Goal: Task Accomplishment & Management: Manage account settings

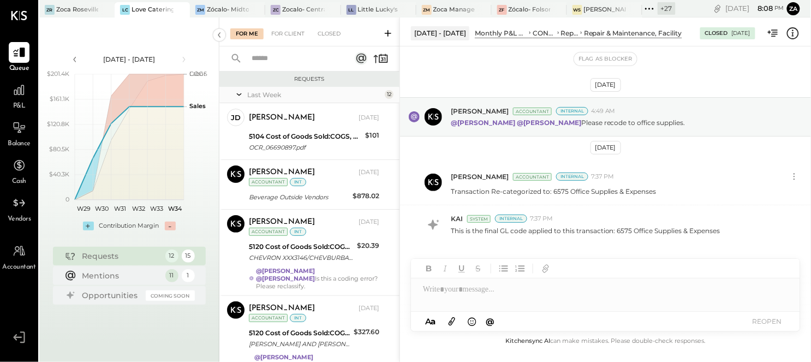
scroll to position [717, 0]
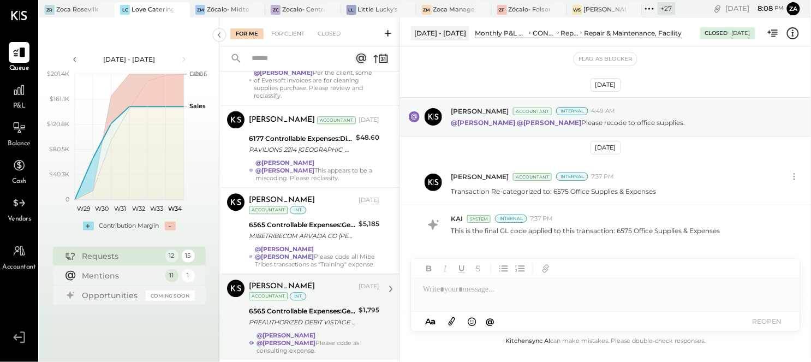
click at [307, 316] on div "PREAUTHORIZED DEBIT VISTAGE PAYABLES PPD [PERSON_NAME] 3900967/" at bounding box center [302, 321] width 106 height 11
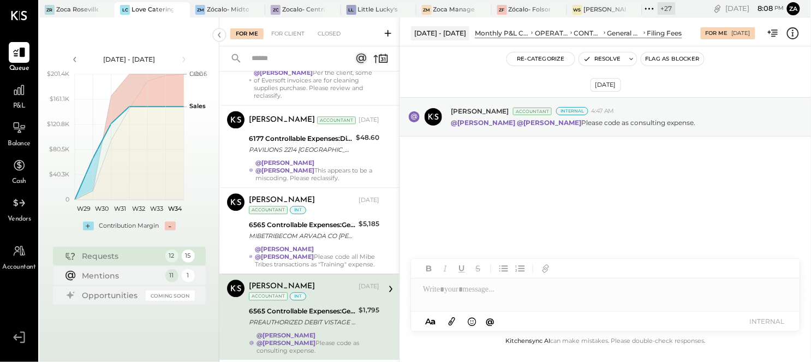
click at [505, 177] on div "[DATE] [PERSON_NAME] Accountant Internal 4:47 AM @[PERSON_NAME] @[PERSON_NAME] …" at bounding box center [605, 146] width 411 height 145
click at [543, 59] on button "Re-Categorize" at bounding box center [541, 58] width 68 height 13
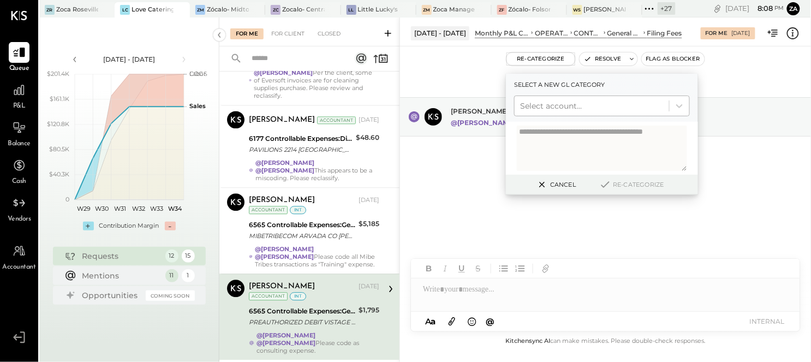
click at [543, 101] on div at bounding box center [592, 105] width 144 height 13
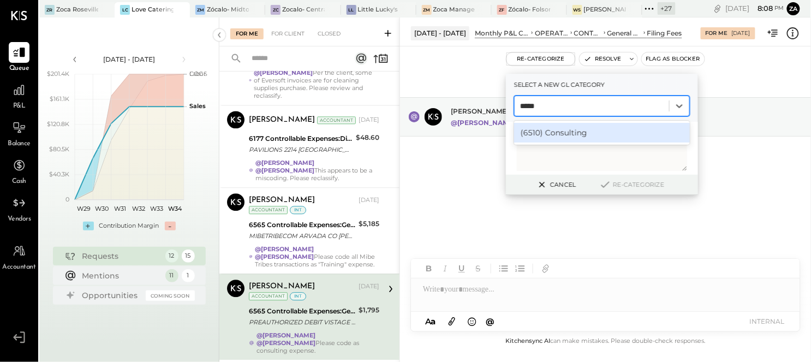
type input "******"
click at [546, 130] on div "(6510) Consulting" at bounding box center [602, 133] width 176 height 20
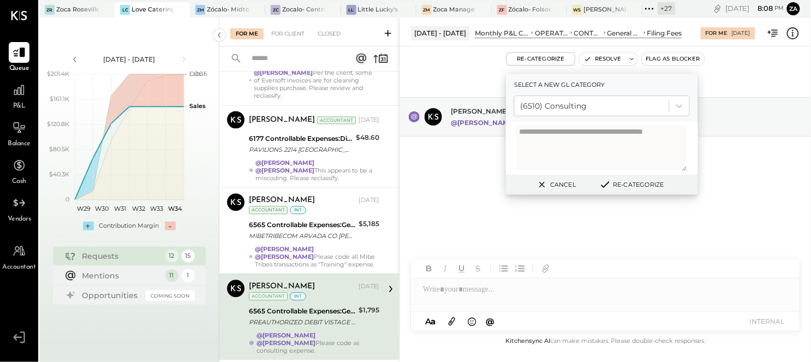
click at [641, 184] on button "Re-Categorize" at bounding box center [631, 184] width 72 height 13
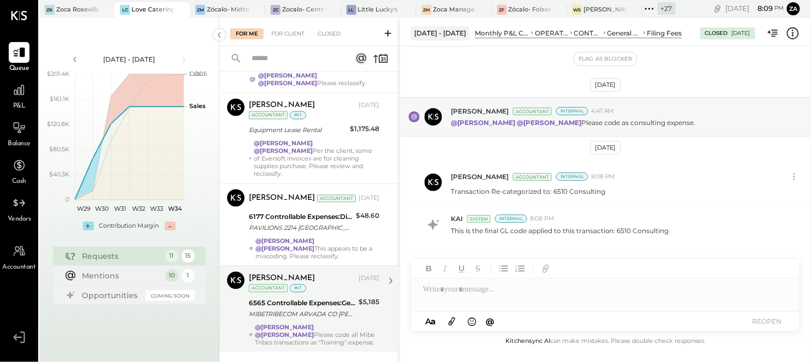
click at [314, 331] on strong "@[PERSON_NAME]" at bounding box center [284, 335] width 59 height 8
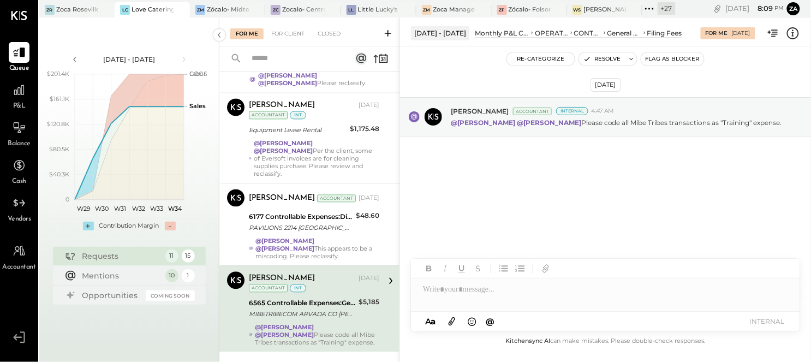
click at [715, 168] on div "[DATE] [PERSON_NAME] Accountant Internal 4:47 AM @[PERSON_NAME] @[PERSON_NAME] …" at bounding box center [605, 146] width 411 height 145
click at [485, 290] on div at bounding box center [605, 289] width 389 height 22
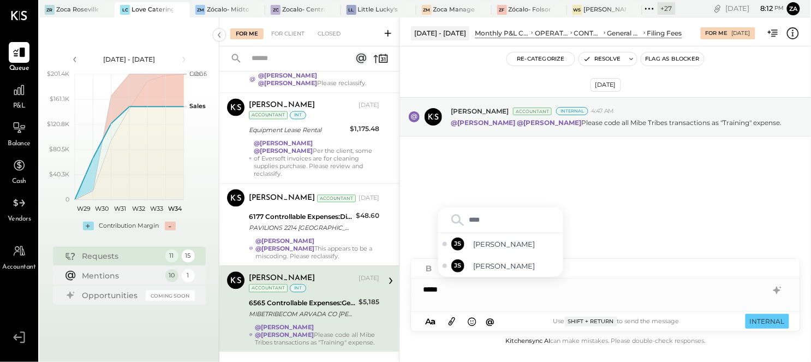
type input "*****"
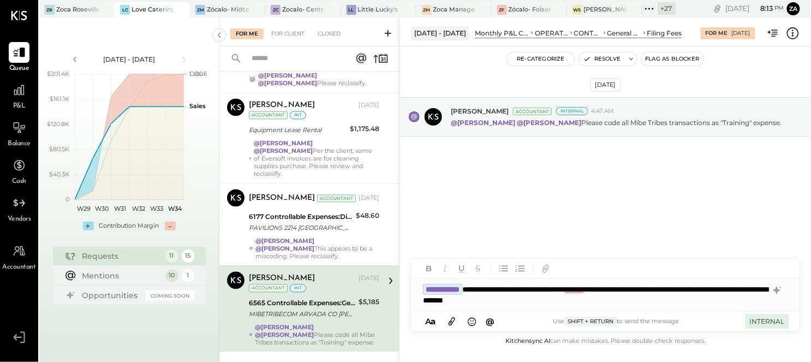
click at [761, 320] on button "INTERNAL" at bounding box center [767, 321] width 44 height 15
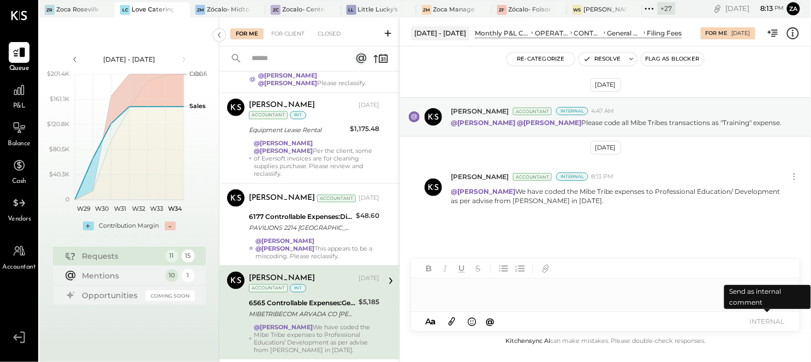
scroll to position [646, 0]
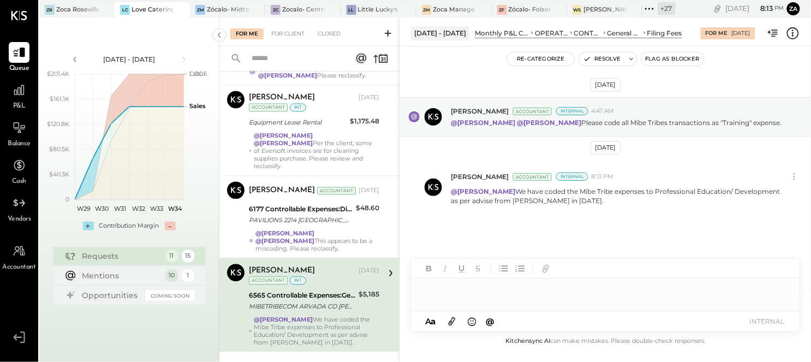
click at [481, 298] on div at bounding box center [606, 294] width 390 height 33
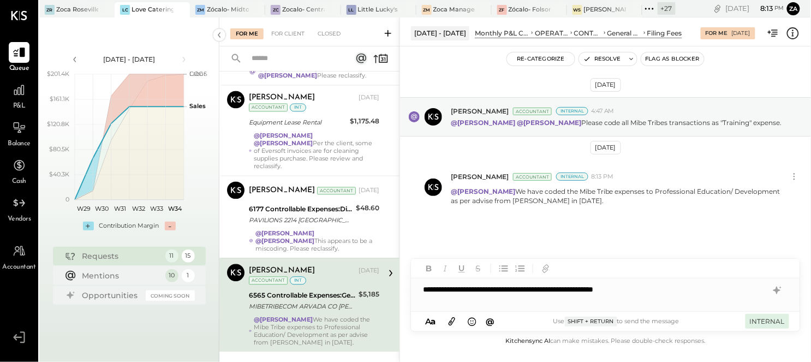
click at [750, 319] on button "INTERNAL" at bounding box center [767, 321] width 44 height 15
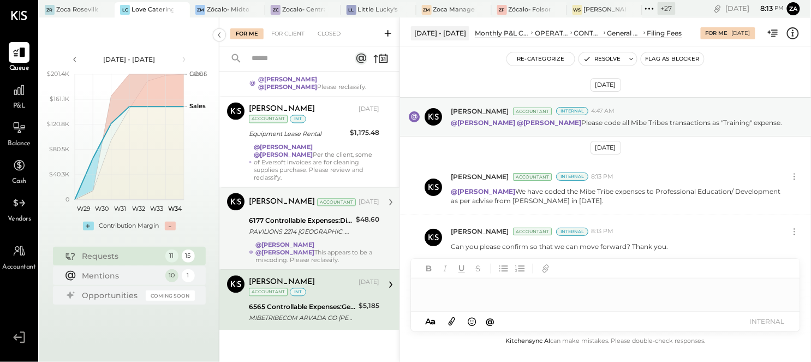
scroll to position [613, 0]
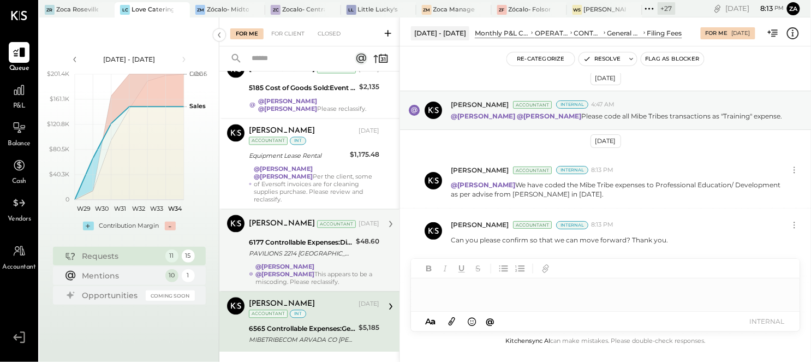
click at [323, 248] on div "PAVILIONS 2214 [GEOGRAPHIC_DATA][PERSON_NAME]-71091-22140023 [PHONE_NUMBER] PAV…" at bounding box center [301, 253] width 104 height 11
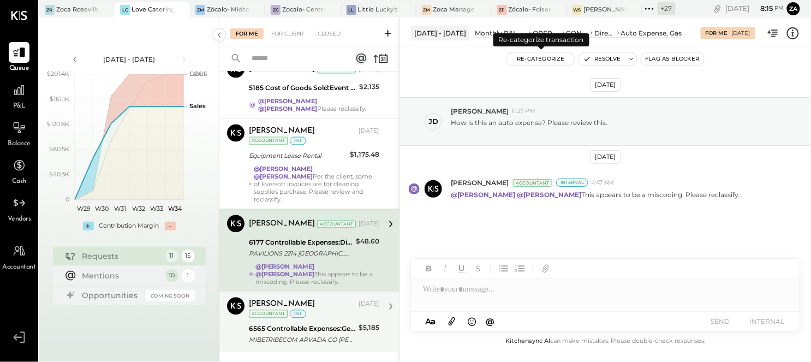
click at [541, 59] on button "Re-Categorize" at bounding box center [541, 58] width 68 height 13
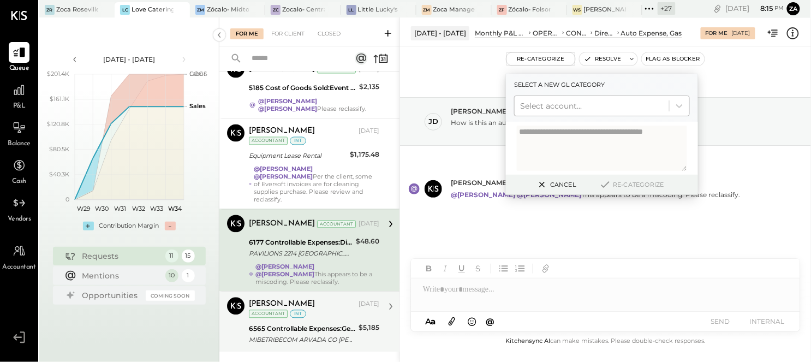
click at [533, 105] on div at bounding box center [592, 105] width 144 height 13
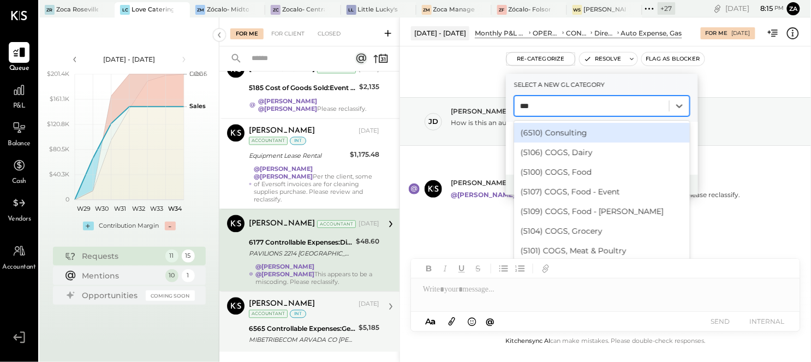
type input "****"
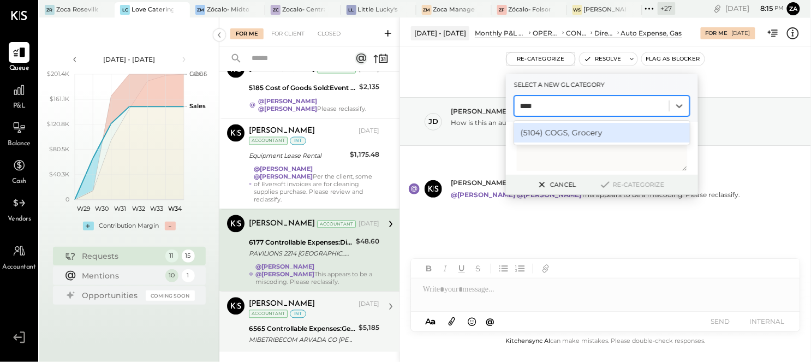
click at [549, 137] on div "(5104) COGS, Grocery" at bounding box center [602, 133] width 176 height 20
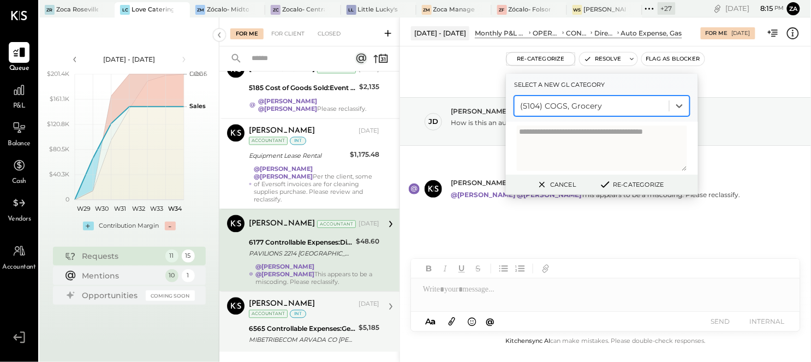
click at [637, 183] on button "Re-Categorize" at bounding box center [631, 184] width 72 height 13
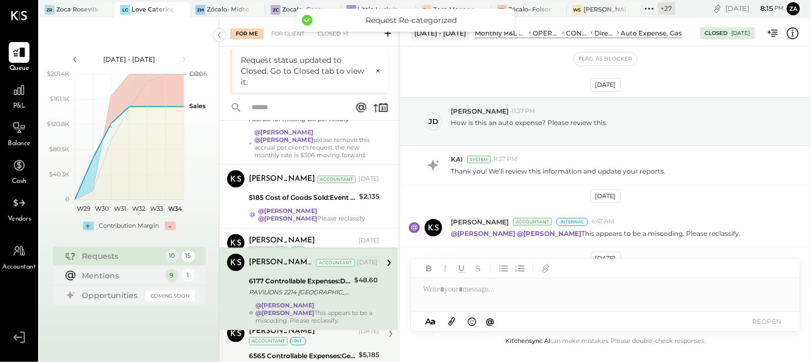
scroll to position [530, 0]
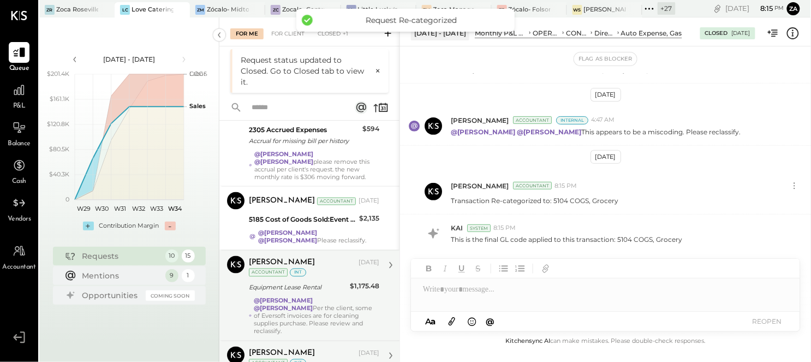
click at [293, 280] on div "[PERSON_NAME] [DATE] Accountant int Equipment Lease Rental $1,175.48 @[PERSON_N…" at bounding box center [314, 295] width 130 height 79
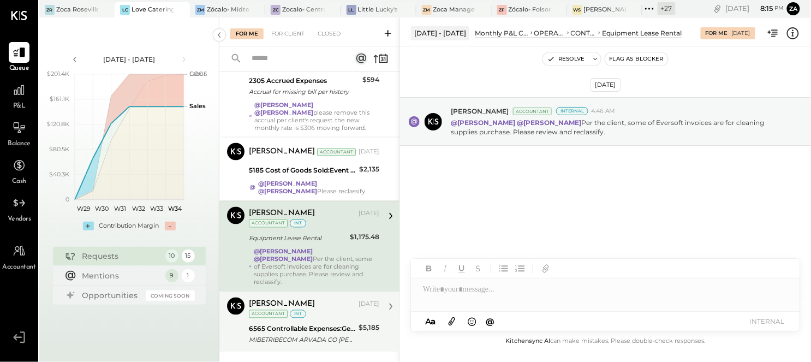
click at [313, 255] on strong "@[PERSON_NAME]" at bounding box center [283, 259] width 59 height 8
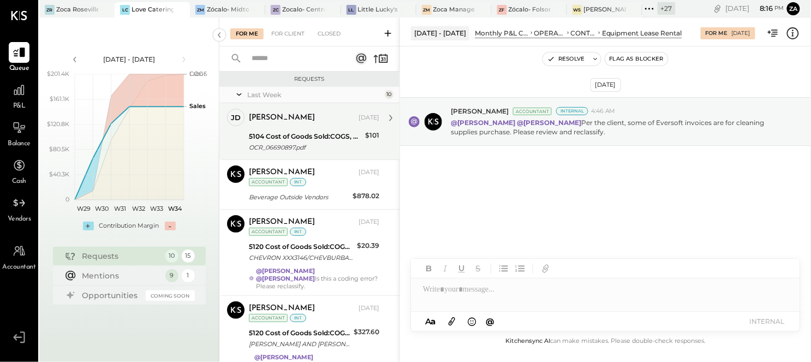
click at [306, 138] on div "5104 Cost of Goods Sold:COGS, Grocery" at bounding box center [305, 136] width 113 height 11
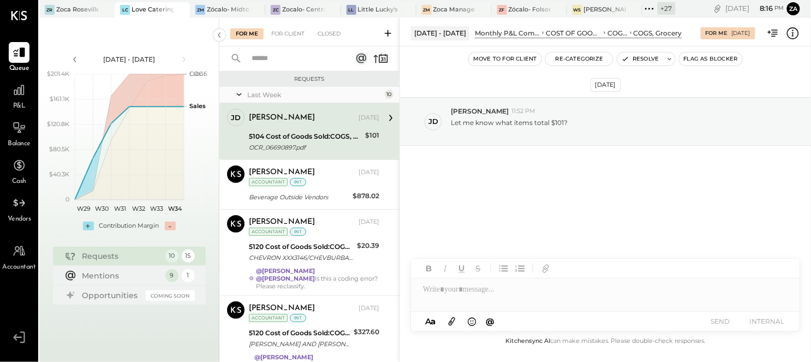
click at [273, 124] on div "[PERSON_NAME] [DATE]" at bounding box center [314, 117] width 130 height 15
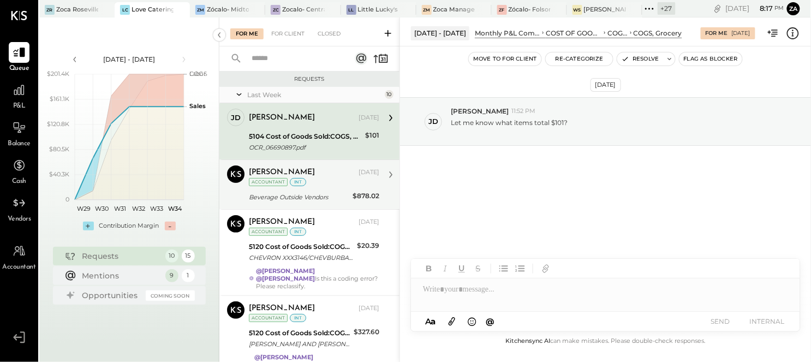
click at [292, 201] on div "Beverage Outside Vendors" at bounding box center [299, 197] width 100 height 11
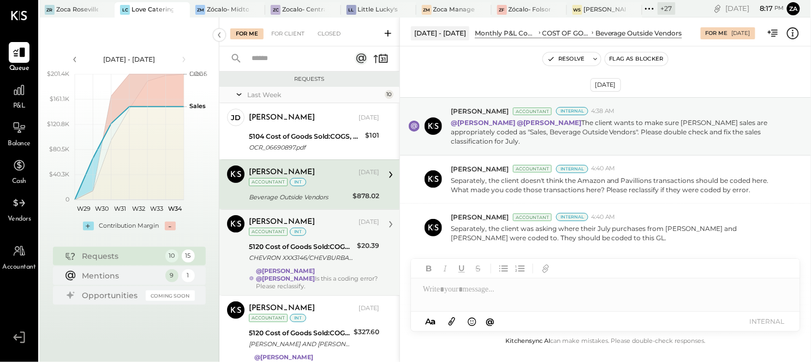
click at [289, 246] on div "5120 Cost of Goods Sold:COGS, Non-Alcoholic" at bounding box center [301, 246] width 105 height 11
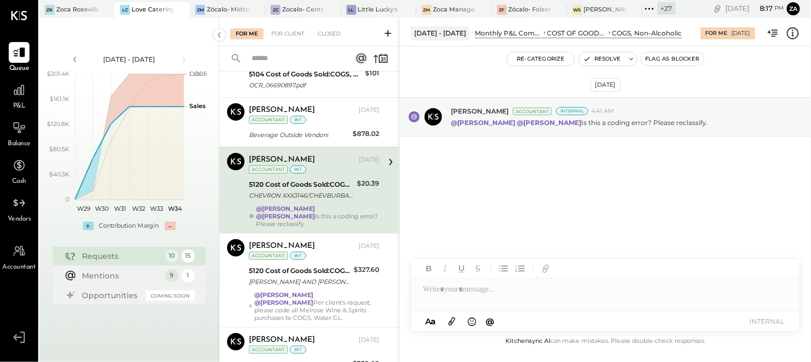
scroll to position [121, 0]
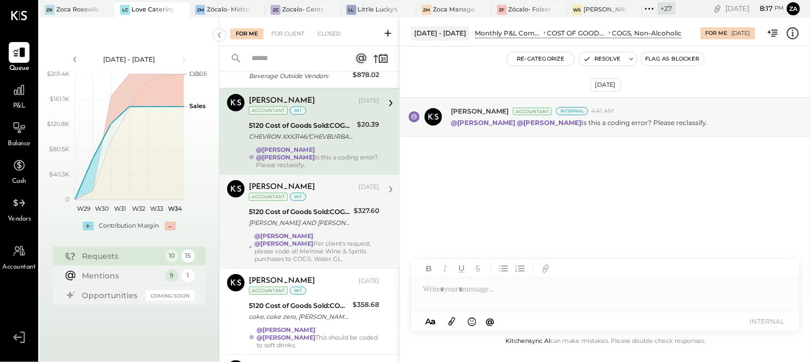
click at [322, 217] on div "[PERSON_NAME] AND [PERSON_NAME] WINE & [GEOGRAPHIC_DATA] [GEOGRAPHIC_DATA] XXXX…" at bounding box center [299, 222] width 101 height 11
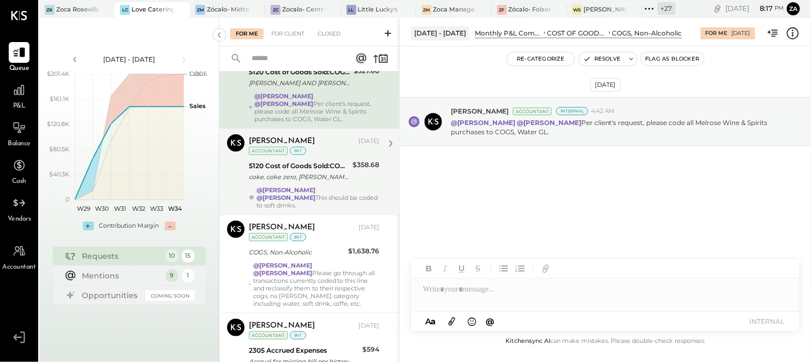
scroll to position [242, 0]
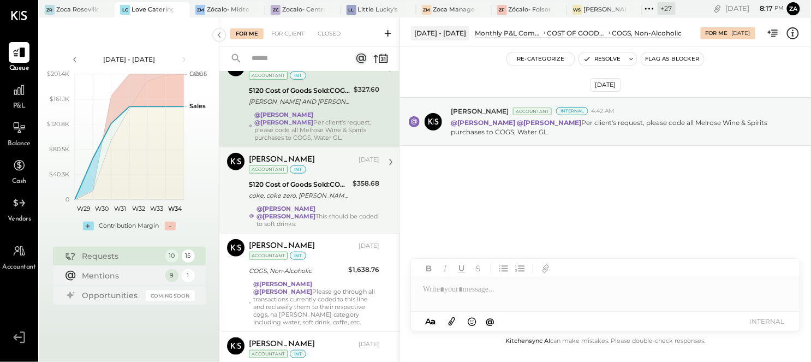
click at [315, 192] on div "coke, coke zero, [PERSON_NAME]. diet coke" at bounding box center [299, 195] width 100 height 11
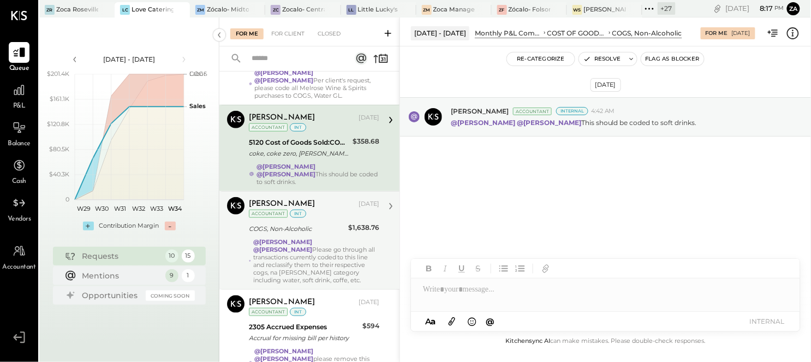
scroll to position [303, 0]
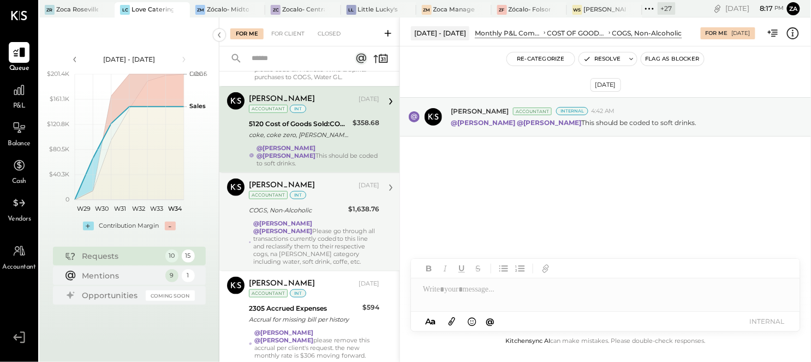
click at [292, 219] on strong "@[PERSON_NAME]" at bounding box center [282, 223] width 59 height 8
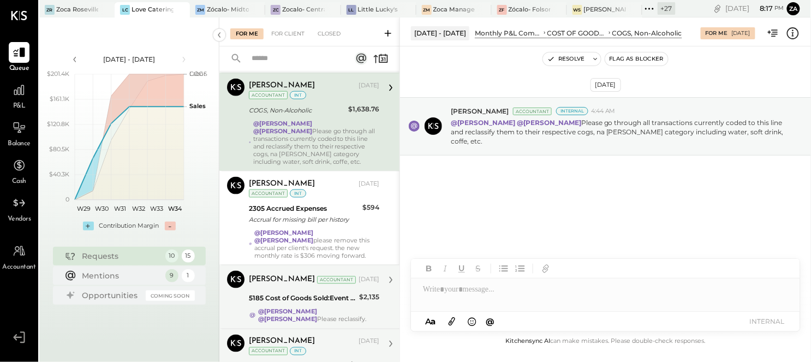
scroll to position [424, 0]
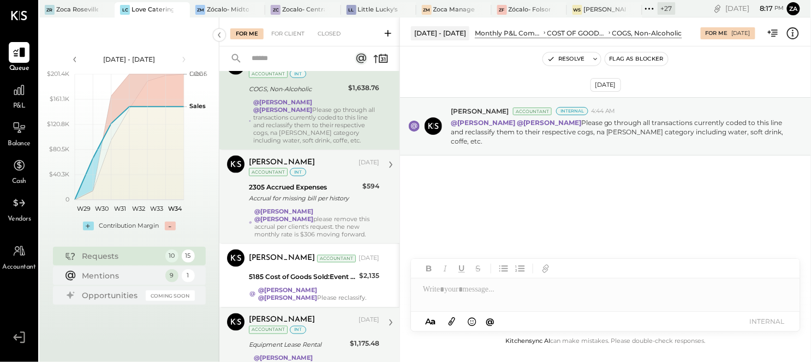
click at [313, 207] on div "@[PERSON_NAME] @[PERSON_NAME] please remove this accrual per client's request. …" at bounding box center [316, 222] width 125 height 31
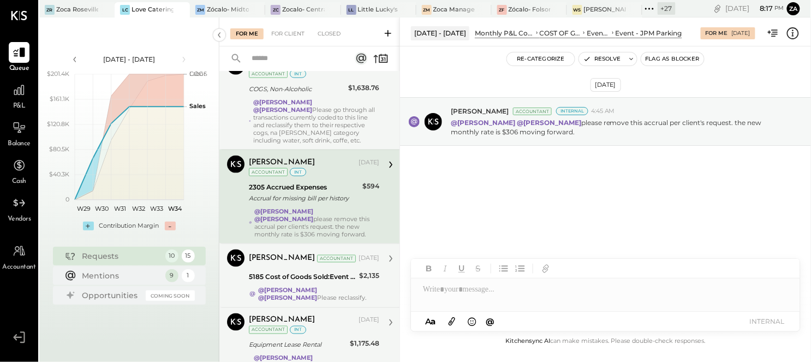
click at [288, 286] on strong "@[PERSON_NAME]" at bounding box center [287, 290] width 59 height 8
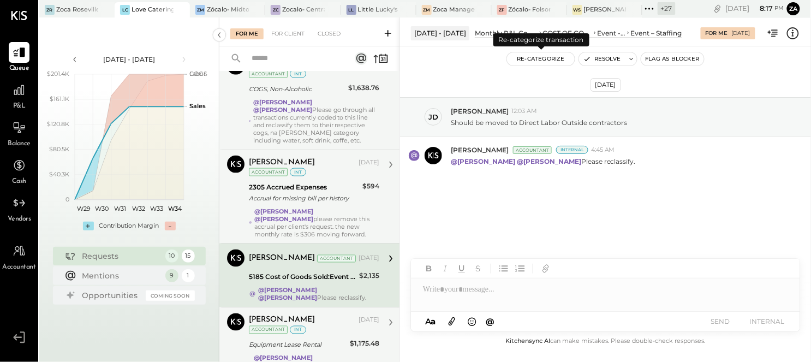
click at [548, 56] on button "Re-Categorize" at bounding box center [541, 58] width 68 height 13
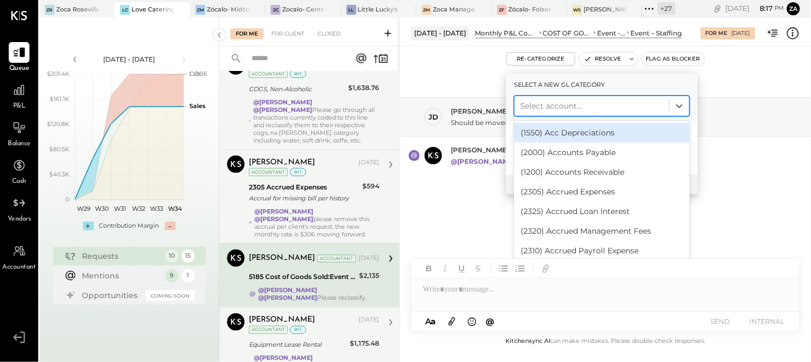
click at [538, 106] on div at bounding box center [592, 105] width 144 height 13
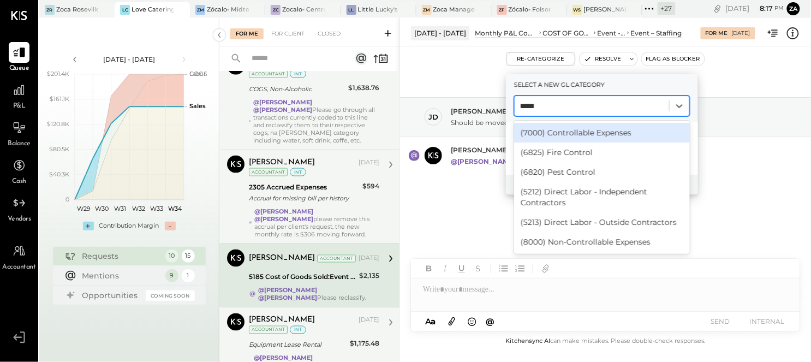
type input "******"
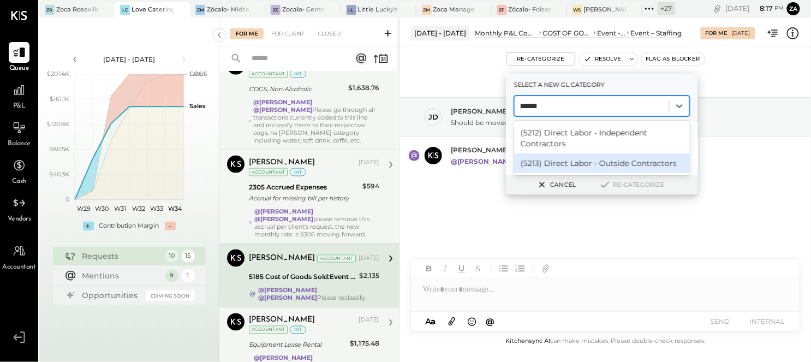
click at [617, 160] on div "(5213) Direct Labor - Outside Contractors" at bounding box center [602, 163] width 176 height 20
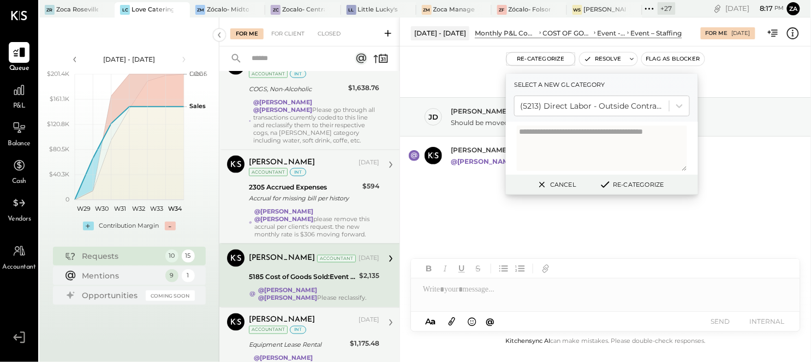
click at [631, 183] on button "Re-Categorize" at bounding box center [631, 184] width 72 height 13
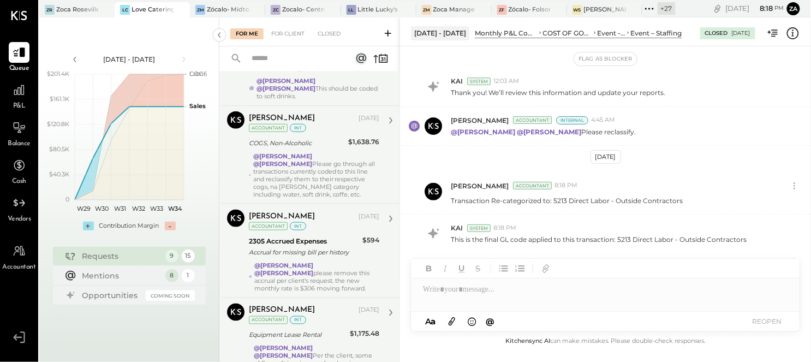
scroll to position [466, 0]
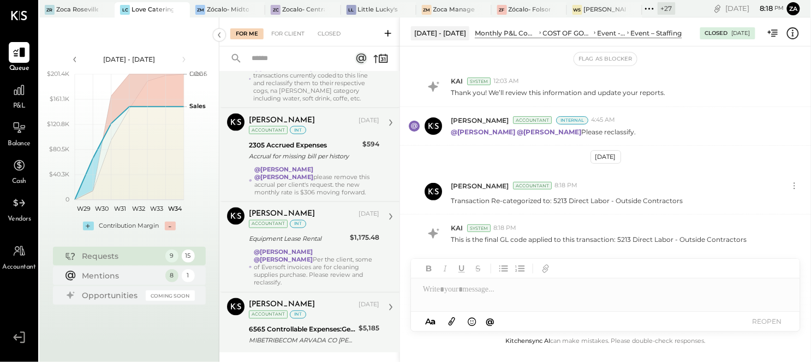
click at [308, 324] on div "6565 Controllable Expenses:General & Administrative Expenses:Professional Educa…" at bounding box center [302, 329] width 106 height 11
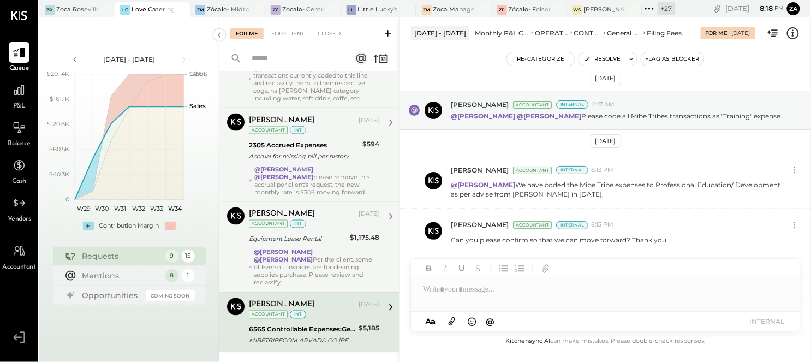
click at [304, 252] on div "@[PERSON_NAME] @[PERSON_NAME] Per the client, some of Eversoft invoices are for…" at bounding box center [317, 267] width 126 height 38
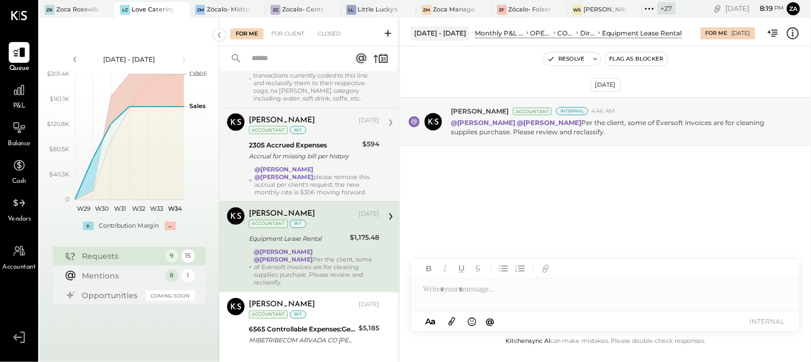
click at [467, 298] on div at bounding box center [606, 289] width 390 height 22
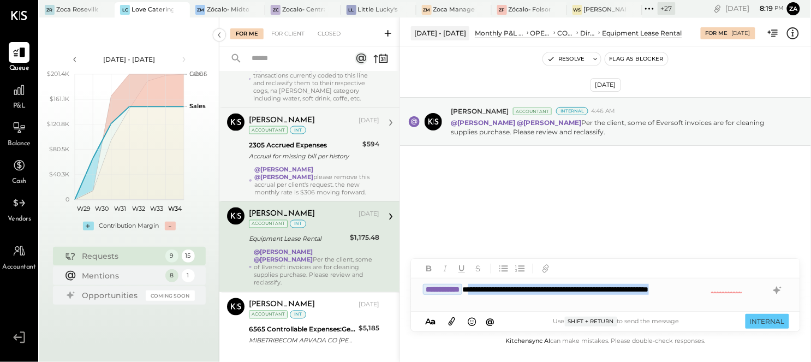
drag, startPoint x: 744, startPoint y: 290, endPoint x: 492, endPoint y: 290, distance: 252.7
click at [492, 290] on div "**********" at bounding box center [606, 289] width 390 height 22
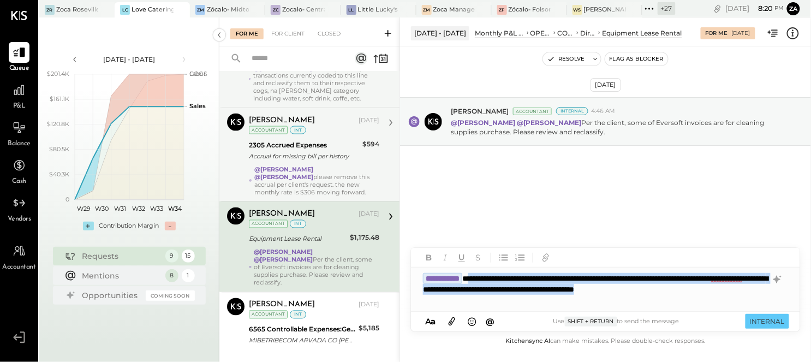
drag, startPoint x: 492, startPoint y: 276, endPoint x: 498, endPoint y: 301, distance: 25.8
click at [498, 301] on div "**********" at bounding box center [606, 289] width 390 height 44
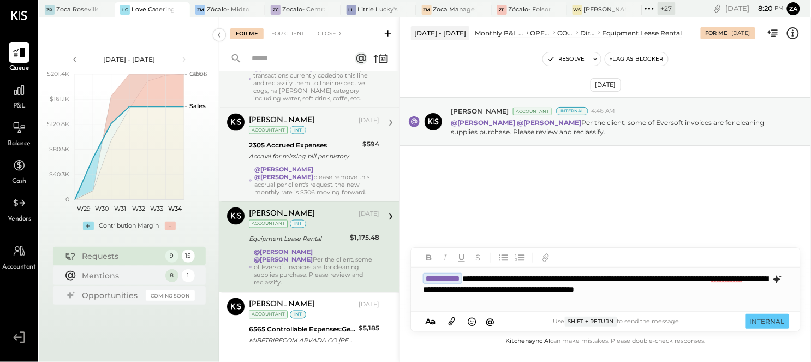
click at [777, 277] on icon at bounding box center [776, 280] width 7 height 8
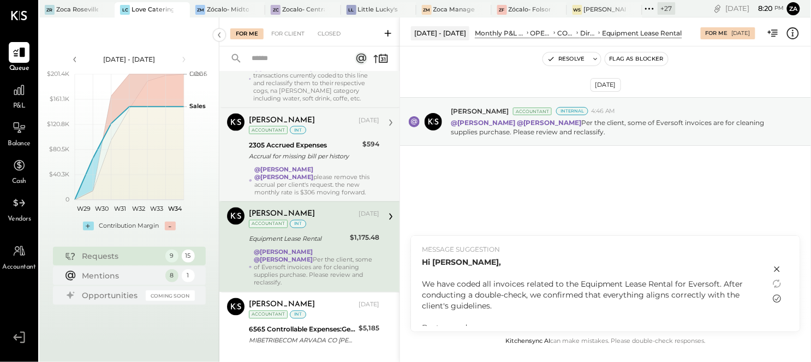
click at [774, 297] on icon at bounding box center [777, 299] width 8 height 8
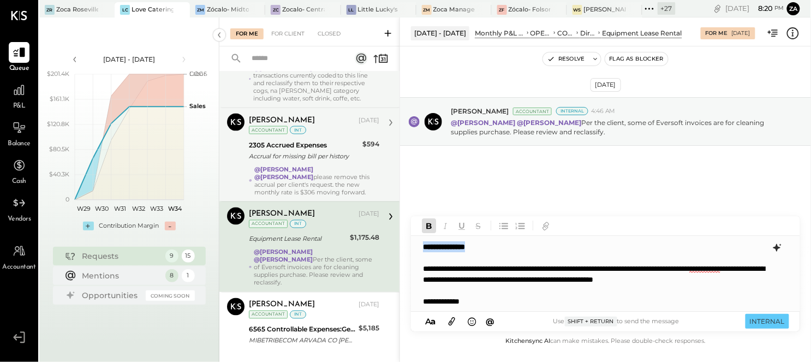
drag, startPoint x: 495, startPoint y: 251, endPoint x: 375, endPoint y: 249, distance: 120.6
click at [375, 249] on div "For Me For Client Closed Requests Last Week 9 [PERSON_NAME] Owner [PERSON_NAME]…" at bounding box center [515, 189] width 592 height 344
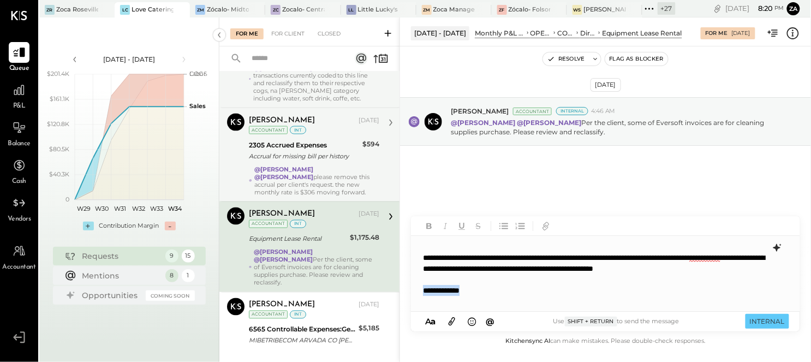
drag, startPoint x: 492, startPoint y: 297, endPoint x: 424, endPoint y: 297, distance: 67.7
click at [424, 297] on div "**********" at bounding box center [605, 274] width 389 height 76
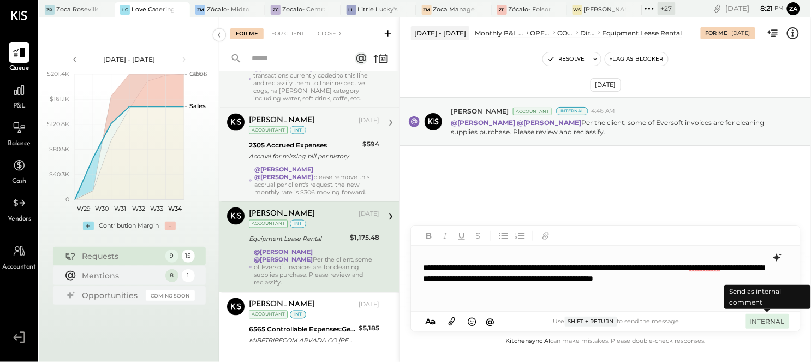
click at [760, 323] on button "INTERNAL" at bounding box center [767, 321] width 44 height 15
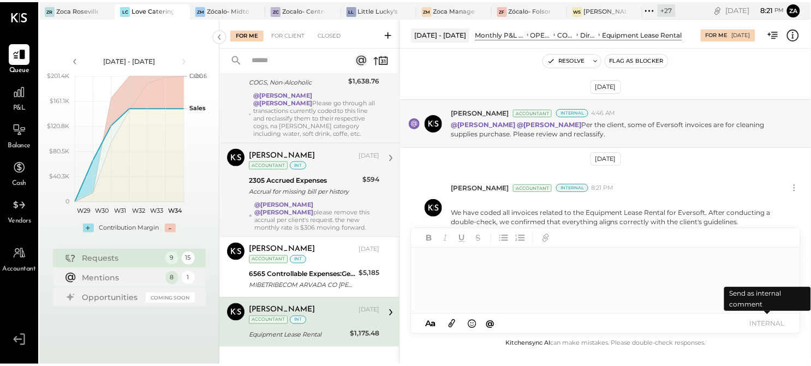
scroll to position [433, 0]
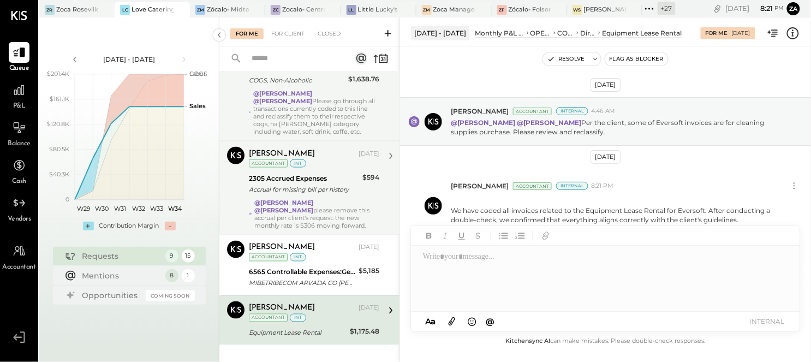
click at [313, 206] on strong "@[PERSON_NAME]" at bounding box center [283, 210] width 59 height 8
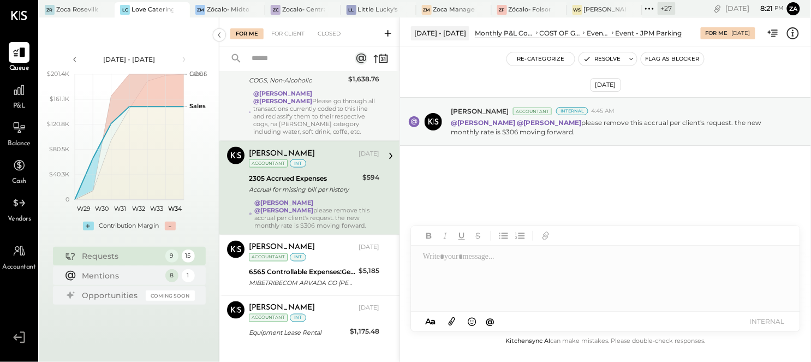
drag, startPoint x: 587, startPoint y: 180, endPoint x: 498, endPoint y: 178, distance: 89.0
click at [498, 178] on div "[DATE] [PERSON_NAME] Accountant Internal 4:45 AM @[PERSON_NAME] @[PERSON_NAME] …" at bounding box center [605, 151] width 411 height 154
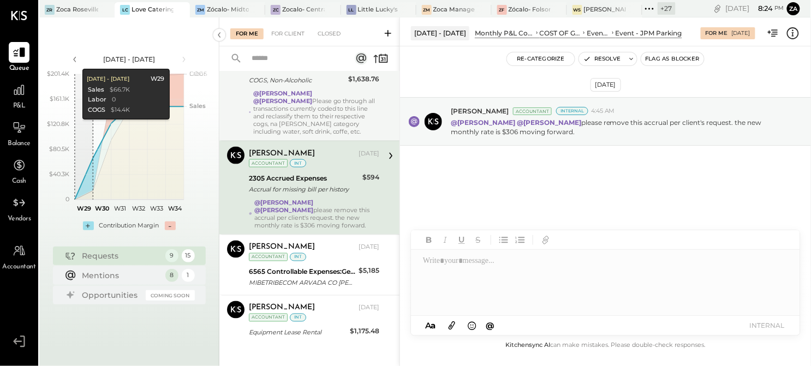
scroll to position [429, 0]
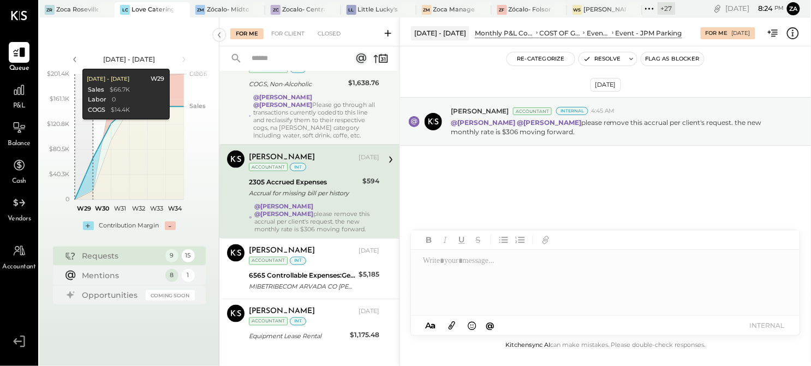
click at [437, 267] on div at bounding box center [606, 282] width 390 height 65
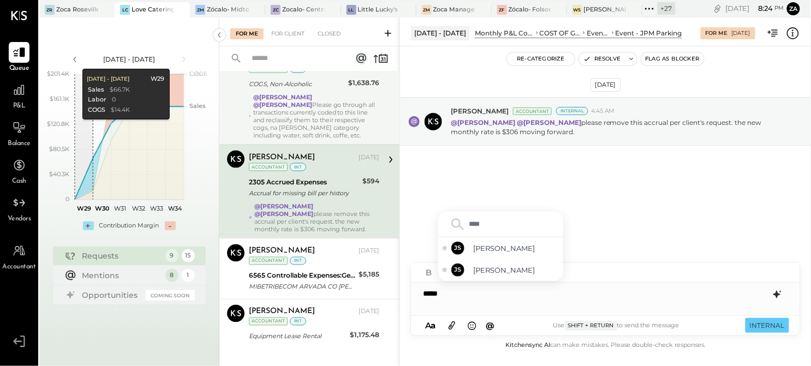
type input "*****"
click at [570, 294] on div "**********" at bounding box center [606, 294] width 390 height 22
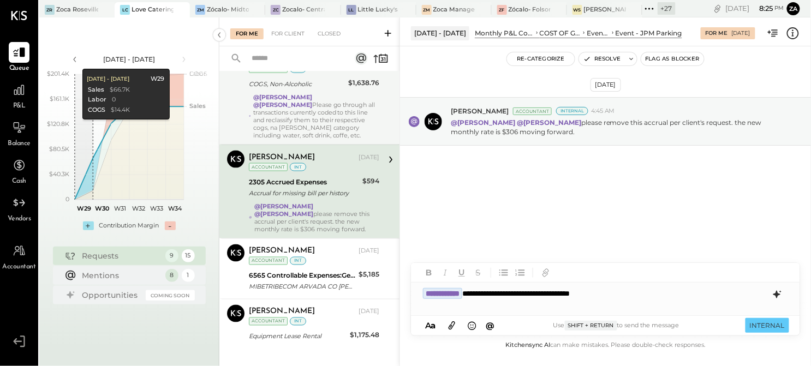
drag, startPoint x: 527, startPoint y: 10, endPoint x: 369, endPoint y: 23, distance: 158.2
drag, startPoint x: 369, startPoint y: 23, endPoint x: 716, endPoint y: 231, distance: 404.8
click at [715, 231] on div "[DATE] [PERSON_NAME] Accountant Internal 4:45 AM @[PERSON_NAME] @[PERSON_NAME] …" at bounding box center [605, 192] width 411 height 292
click at [594, 186] on div "[DATE] [PERSON_NAME] Accountant Internal 4:45 AM @[PERSON_NAME] @[PERSON_NAME] …" at bounding box center [605, 151] width 411 height 154
click at [659, 299] on div "**********" at bounding box center [606, 294] width 390 height 22
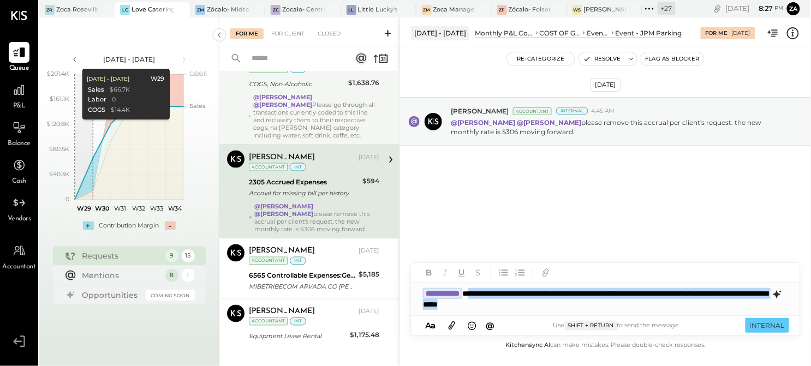
drag, startPoint x: 606, startPoint y: 310, endPoint x: 489, endPoint y: 294, distance: 117.9
click at [489, 294] on div "**********" at bounding box center [606, 299] width 390 height 33
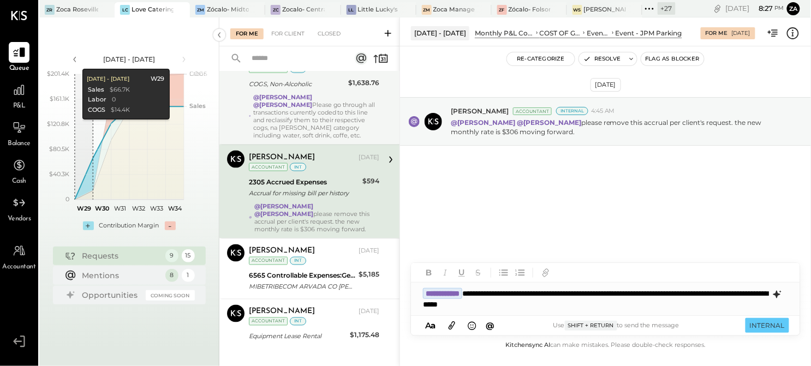
click at [778, 296] on icon at bounding box center [777, 294] width 13 height 13
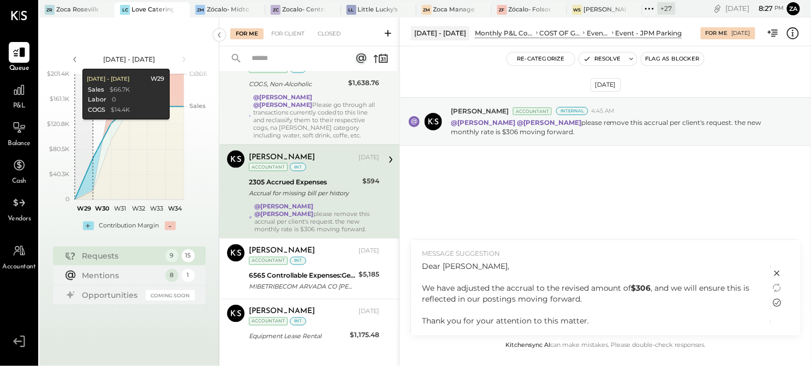
click at [777, 303] on icon at bounding box center [777, 302] width 13 height 13
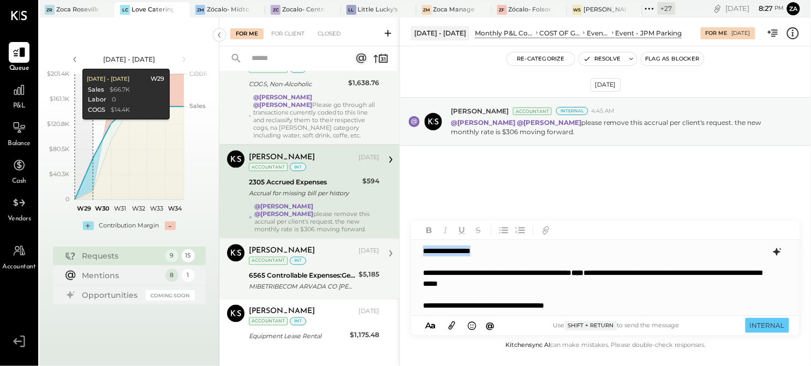
drag, startPoint x: 500, startPoint y: 252, endPoint x: 366, endPoint y: 253, distance: 133.7
click at [366, 253] on div "For Me For Client Closed Requests Last Week 9 [PERSON_NAME] Owner [PERSON_NAME]…" at bounding box center [515, 191] width 592 height 349
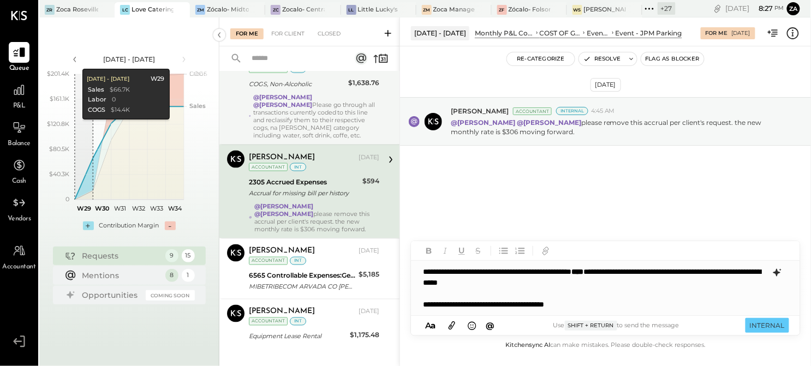
click at [615, 302] on div "**********" at bounding box center [606, 288] width 390 height 55
click at [759, 323] on button "INTERNAL" at bounding box center [767, 325] width 44 height 15
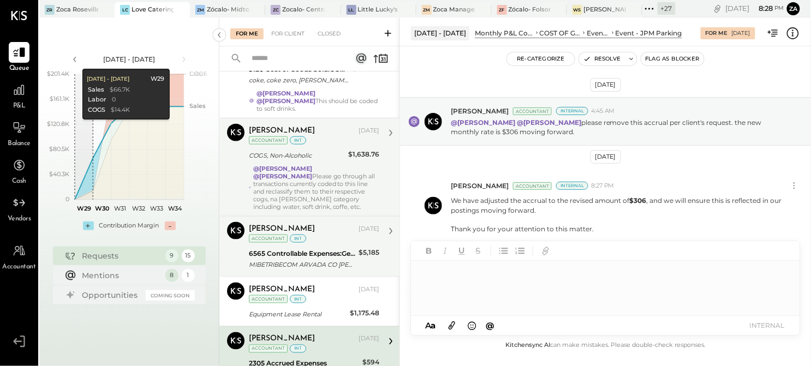
scroll to position [336, 0]
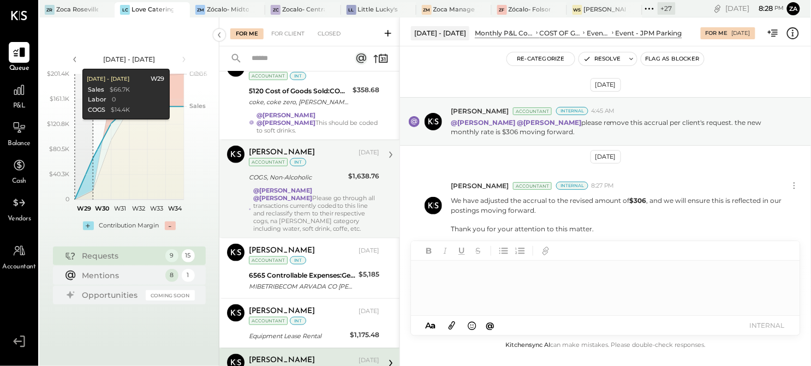
click at [327, 202] on div "@[PERSON_NAME] @[PERSON_NAME] Please go through all transactions currently code…" at bounding box center [316, 210] width 126 height 46
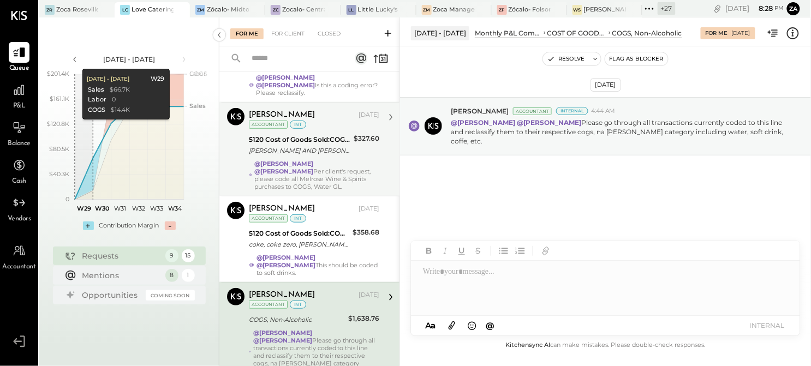
scroll to position [214, 0]
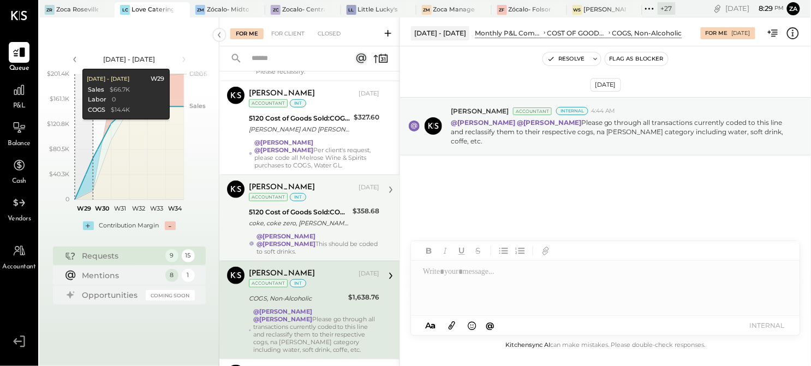
click at [283, 218] on div "coke, coke zero, [PERSON_NAME]. diet coke" at bounding box center [299, 223] width 100 height 11
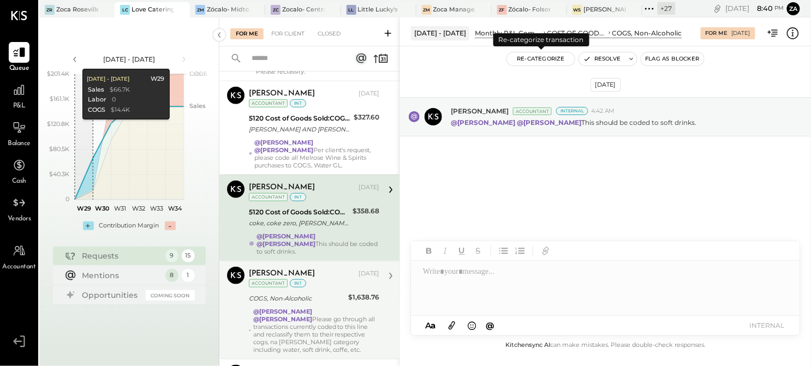
click at [546, 61] on button "Re-Categorize" at bounding box center [541, 58] width 68 height 13
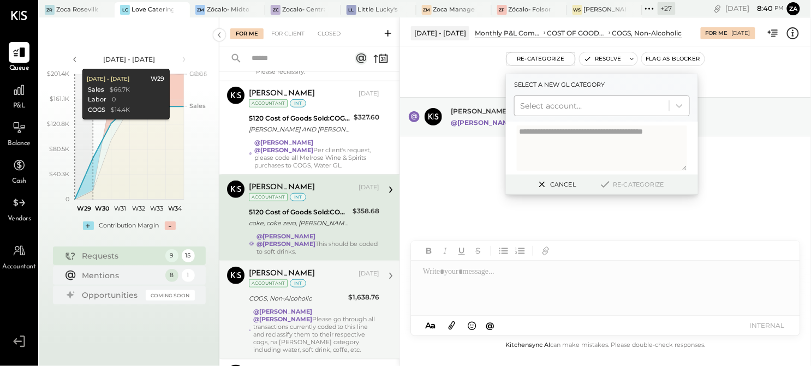
click at [530, 103] on div at bounding box center [592, 105] width 144 height 13
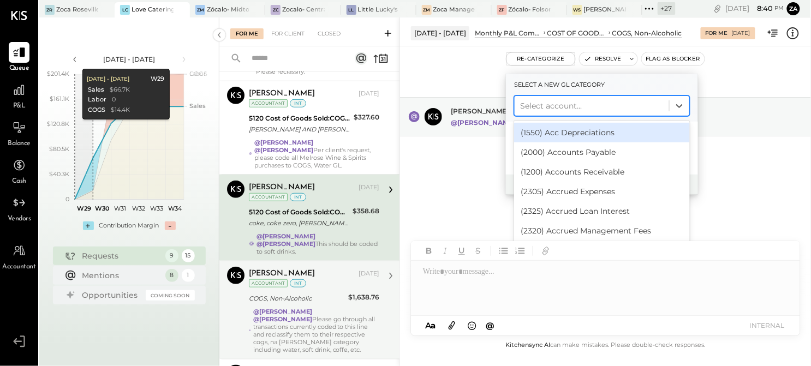
click at [459, 160] on div "[DATE] [PERSON_NAME] Accountant Internal 4:42 AM @[PERSON_NAME] @[PERSON_NAME] …" at bounding box center [605, 146] width 411 height 145
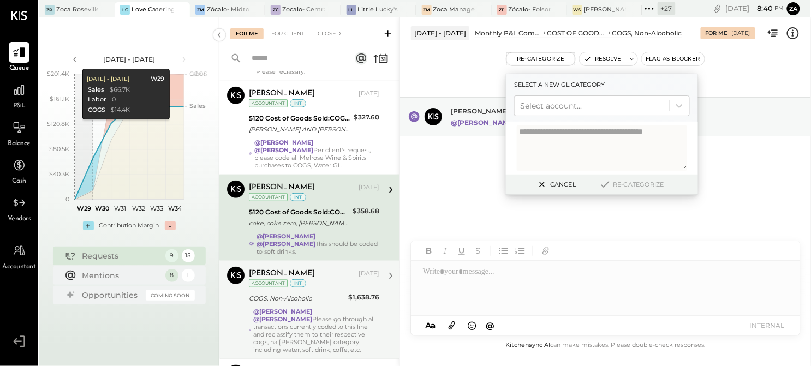
click at [557, 183] on button "Cancel" at bounding box center [555, 184] width 47 height 14
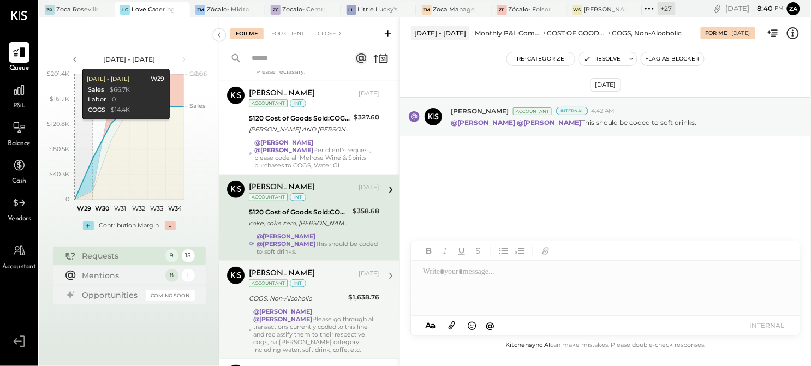
click at [535, 186] on div "[DATE] [PERSON_NAME] Accountant Internal 4:42 AM @[PERSON_NAME] @[PERSON_NAME] …" at bounding box center [605, 146] width 411 height 145
click at [552, 58] on button "Re-Categorize" at bounding box center [541, 58] width 68 height 13
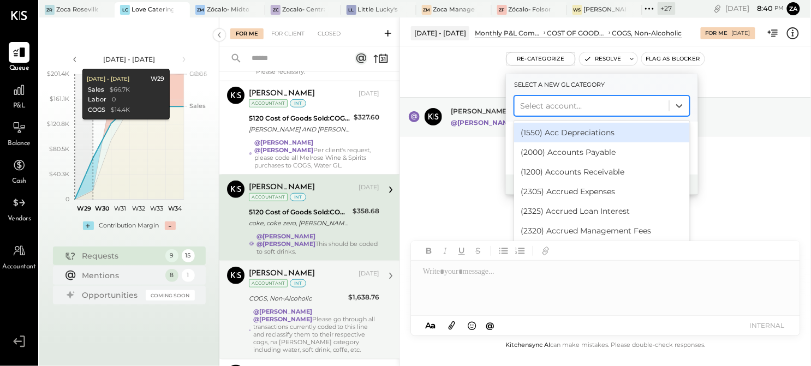
click at [541, 105] on div at bounding box center [592, 105] width 144 height 13
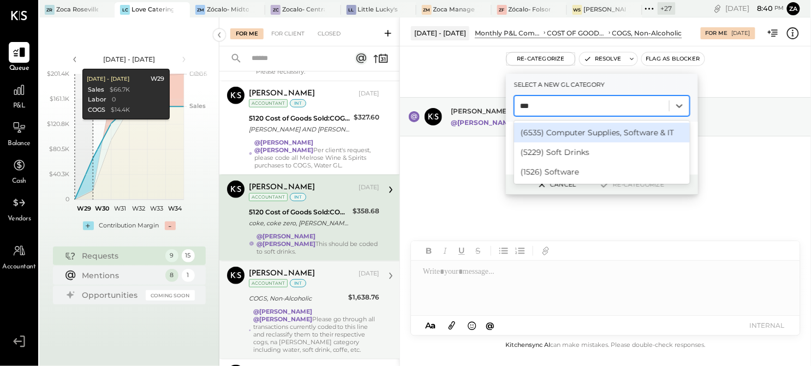
type input "****"
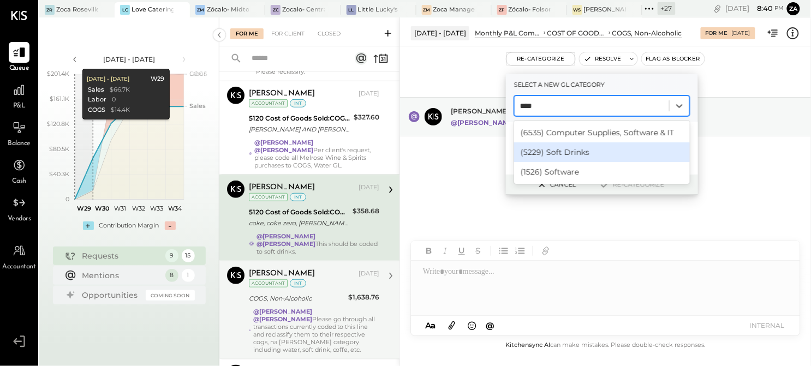
click at [568, 153] on div "(5229) Soft Drinks" at bounding box center [602, 152] width 176 height 20
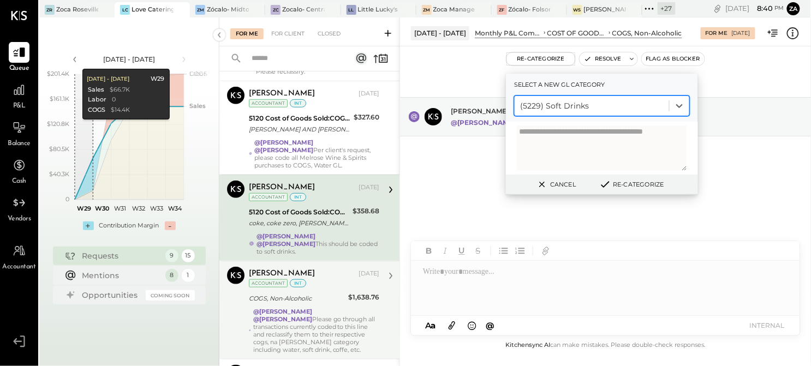
click at [644, 182] on button "Re-Categorize" at bounding box center [631, 184] width 72 height 13
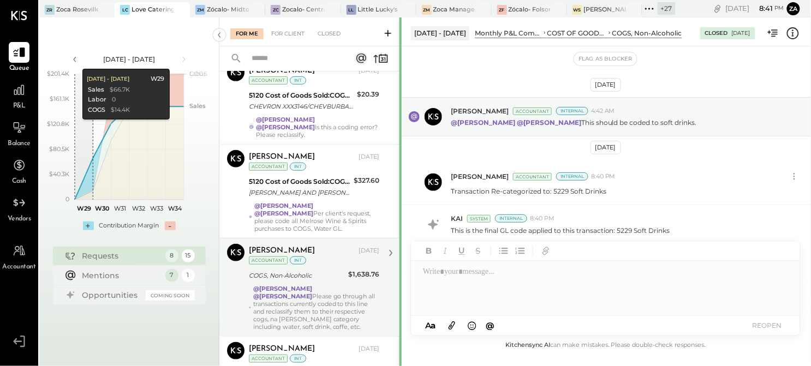
scroll to position [152, 0]
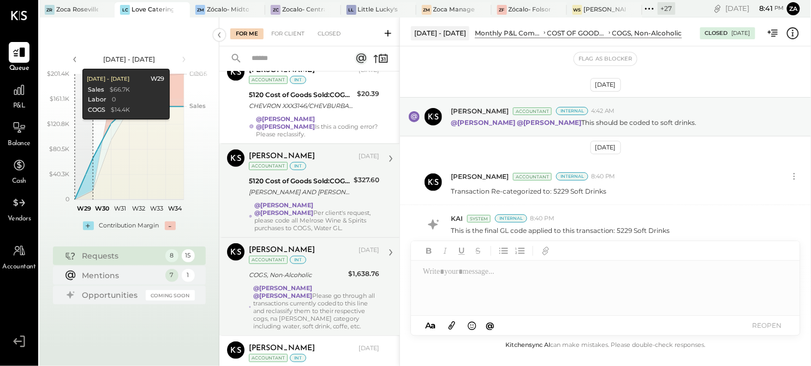
click at [318, 187] on div "[PERSON_NAME] AND [PERSON_NAME] WINE & [GEOGRAPHIC_DATA] [GEOGRAPHIC_DATA] XXXX…" at bounding box center [299, 192] width 101 height 11
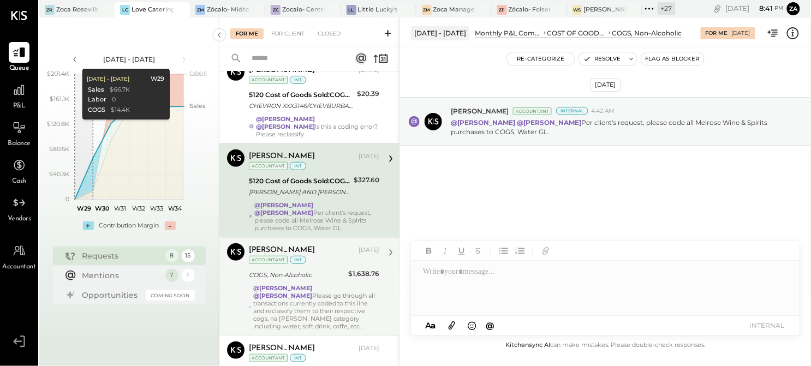
click at [492, 154] on div "[DATE] [PERSON_NAME] Accountant Internal 4:42 AM @[PERSON_NAME] @[PERSON_NAME] …" at bounding box center [605, 151] width 411 height 154
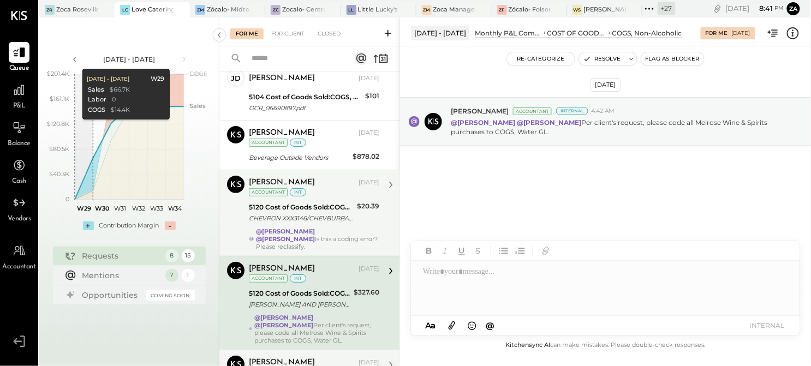
scroll to position [61, 0]
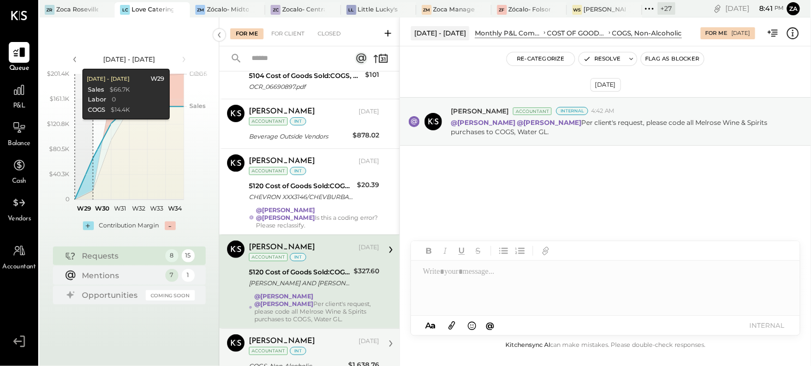
click at [307, 267] on div "5120 Cost of Goods Sold:COGS, Non-Alcoholic" at bounding box center [299, 272] width 101 height 11
click at [279, 267] on div "5120 Cost of Goods Sold:COGS, Non-Alcoholic" at bounding box center [299, 272] width 101 height 11
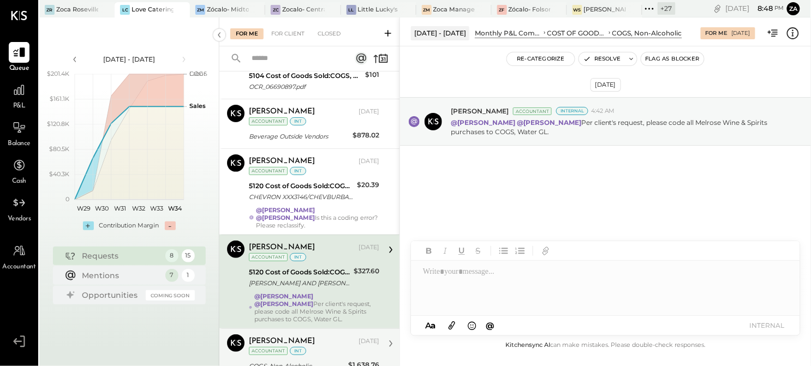
click at [477, 273] on div at bounding box center [606, 288] width 390 height 55
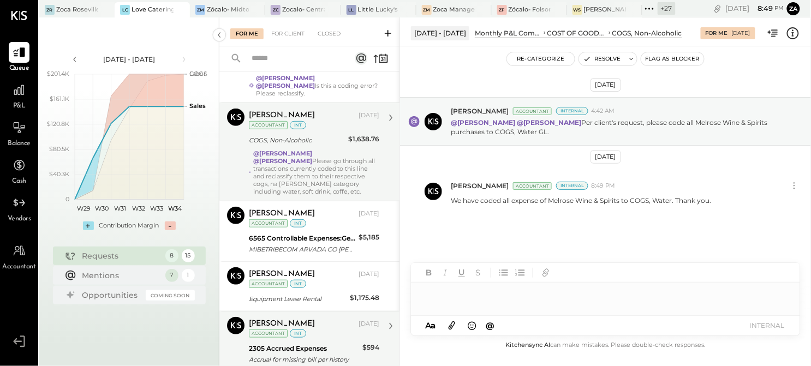
scroll to position [284, 0]
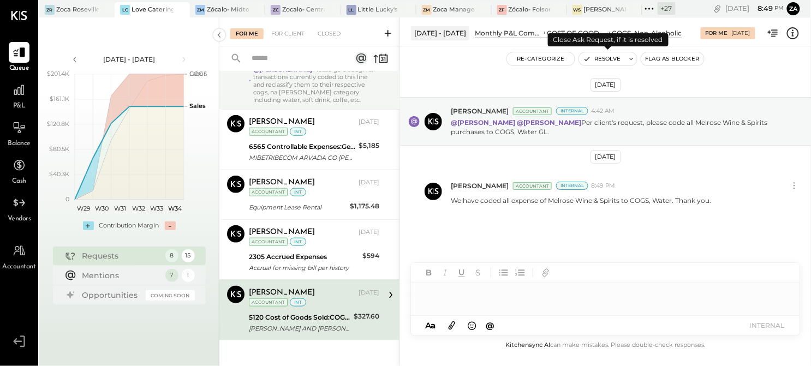
click at [623, 55] on button "Resolve" at bounding box center [602, 58] width 46 height 13
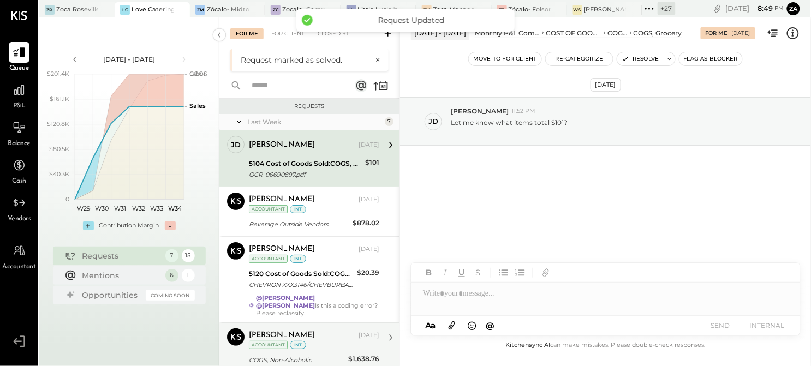
click at [298, 166] on div "5104 Cost of Goods Sold:COGS, Grocery" at bounding box center [305, 163] width 113 height 11
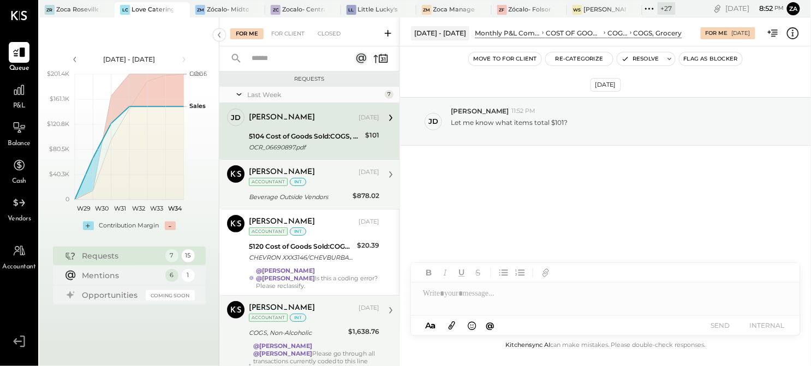
click at [301, 181] on div "int" at bounding box center [298, 182] width 16 height 8
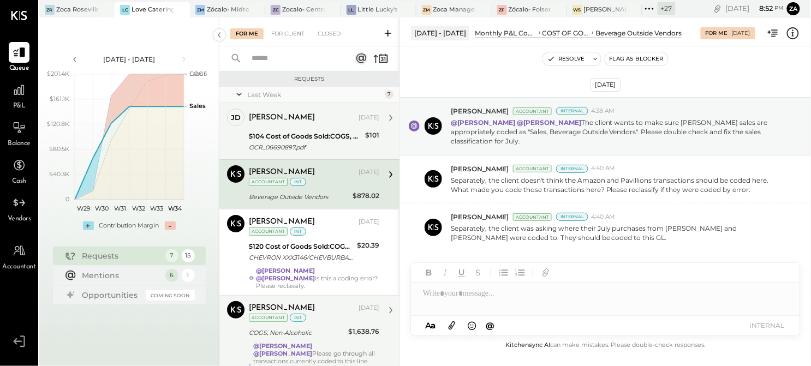
click at [328, 128] on div "[PERSON_NAME] [DATE] 5104 Cost of Goods Sold:COGS, Grocery OCR_06690897.pdf $10…" at bounding box center [314, 131] width 130 height 45
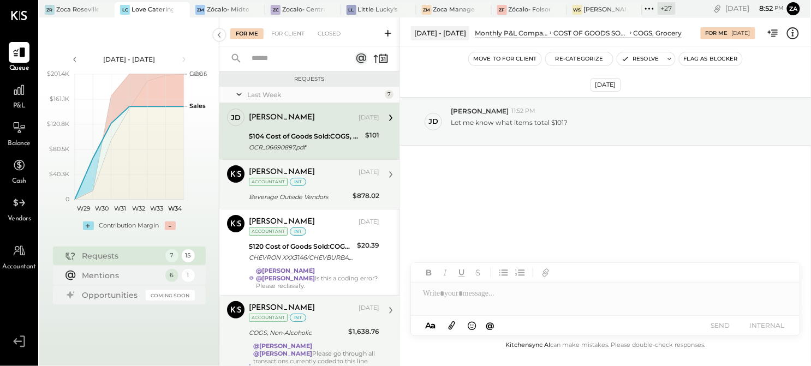
click at [299, 191] on div "Beverage Outside Vendors" at bounding box center [299, 196] width 100 height 13
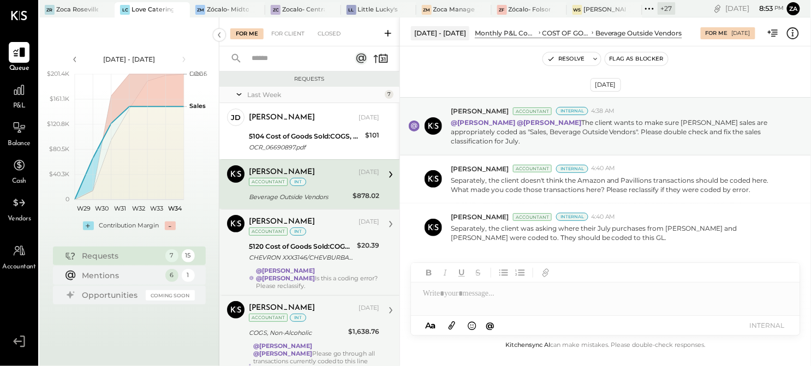
click at [302, 263] on div "CHEVRON XXX3146/CHEVBURBANK CA XXXX1075" at bounding box center [301, 257] width 105 height 11
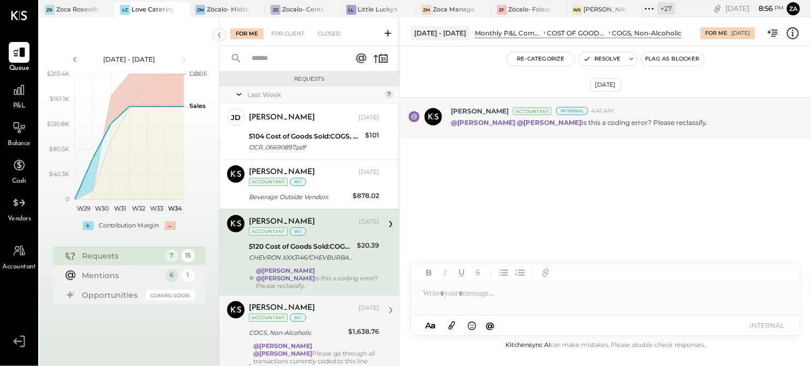
click at [287, 252] on div "5120 Cost of Goods Sold:COGS, Non-Alcoholic" at bounding box center [301, 246] width 105 height 11
click at [619, 224] on div "[DATE] [PERSON_NAME] Accountant Internal 4:41 AM @[PERSON_NAME] @[PERSON_NAME] …" at bounding box center [605, 192] width 411 height 292
click at [536, 56] on button "Re-Categorize" at bounding box center [541, 58] width 68 height 13
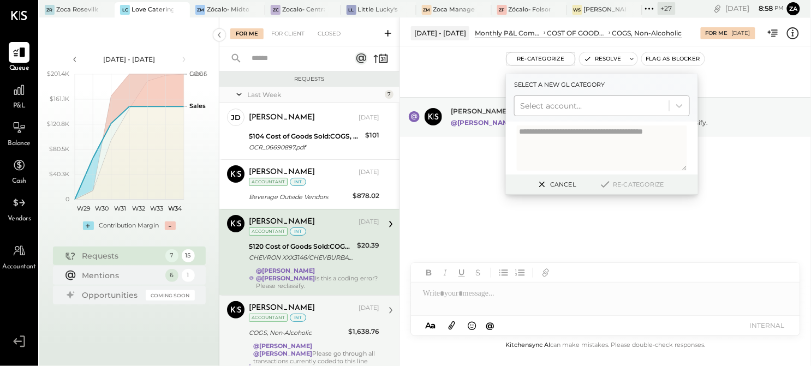
click at [529, 106] on div at bounding box center [592, 105] width 144 height 13
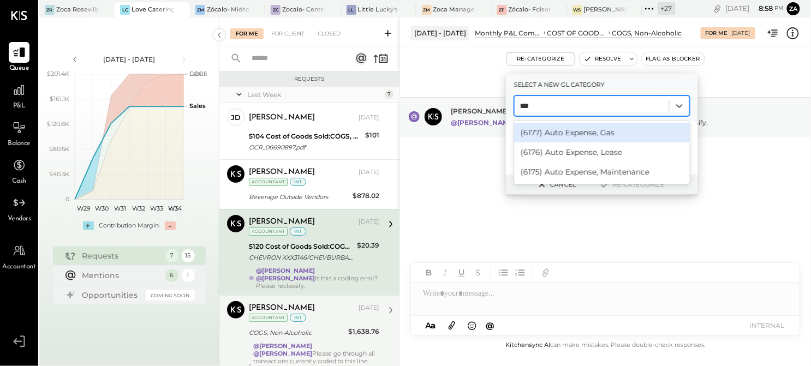
type input "****"
click at [562, 128] on div "(6177) Auto Expense, Gas" at bounding box center [602, 133] width 176 height 20
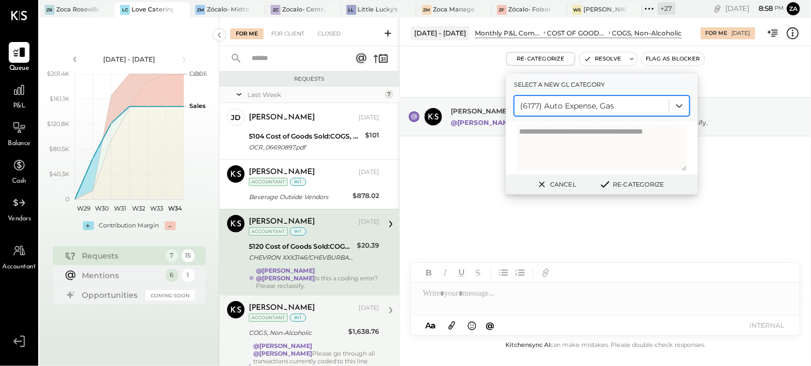
click at [634, 189] on button "Re-Categorize" at bounding box center [631, 184] width 72 height 13
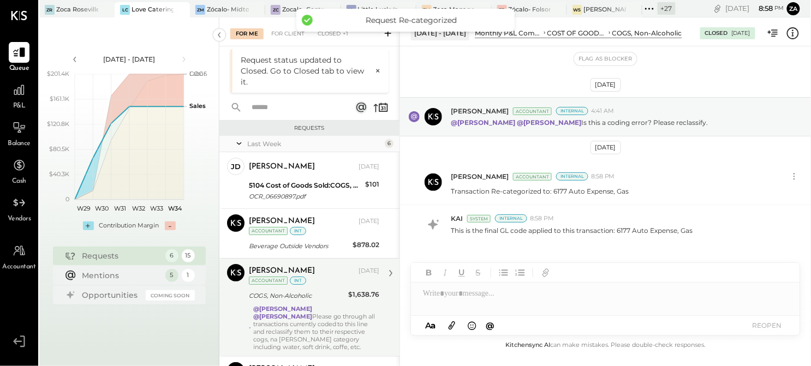
click at [320, 318] on div "@[PERSON_NAME] @[PERSON_NAME] Please go through all transactions currently code…" at bounding box center [316, 328] width 126 height 46
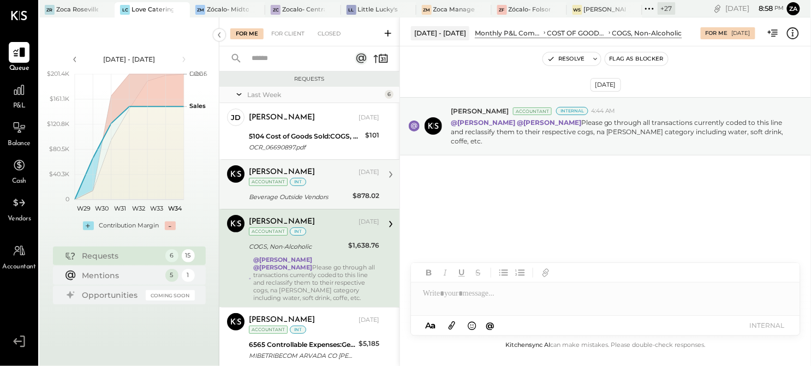
click at [304, 183] on div "[PERSON_NAME] [DATE] Accountant int" at bounding box center [314, 176] width 130 height 22
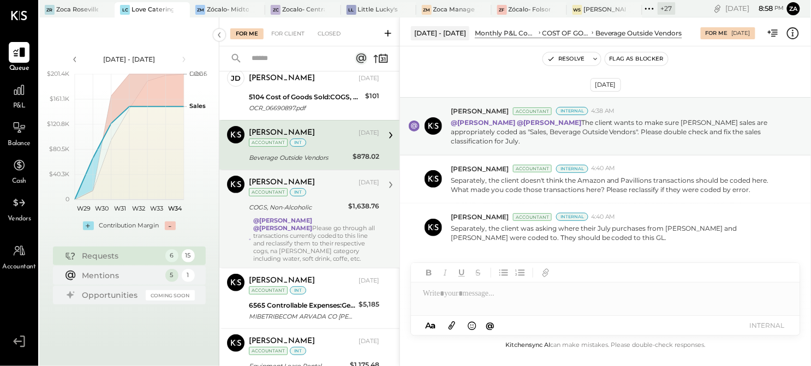
scroll to position [61, 0]
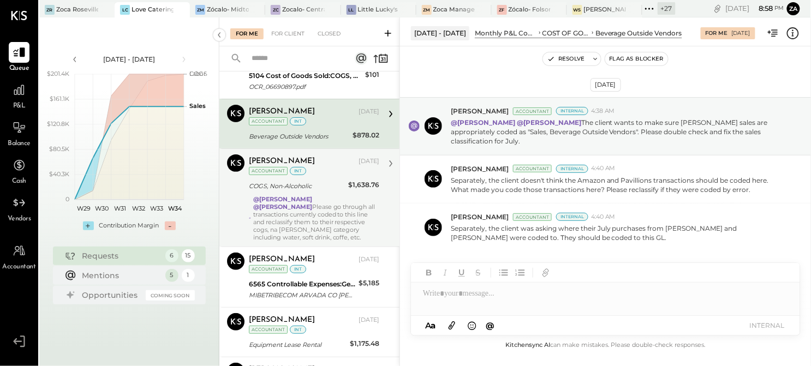
click at [312, 219] on div "@[PERSON_NAME] @[PERSON_NAME] Please go through all transactions currently code…" at bounding box center [316, 218] width 126 height 46
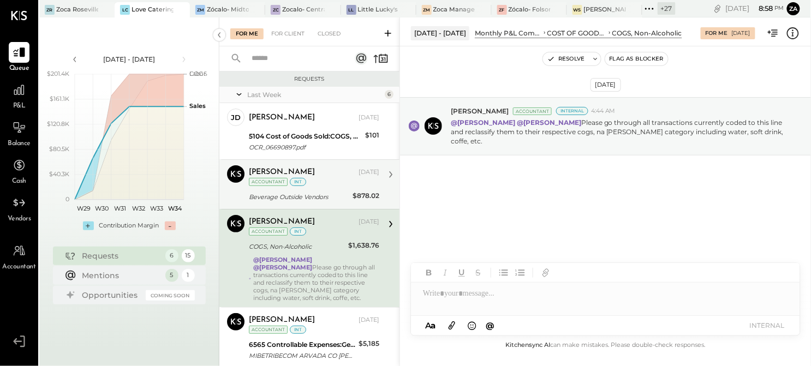
click at [311, 186] on div "[PERSON_NAME] [DATE] Accountant int" at bounding box center [314, 176] width 130 height 22
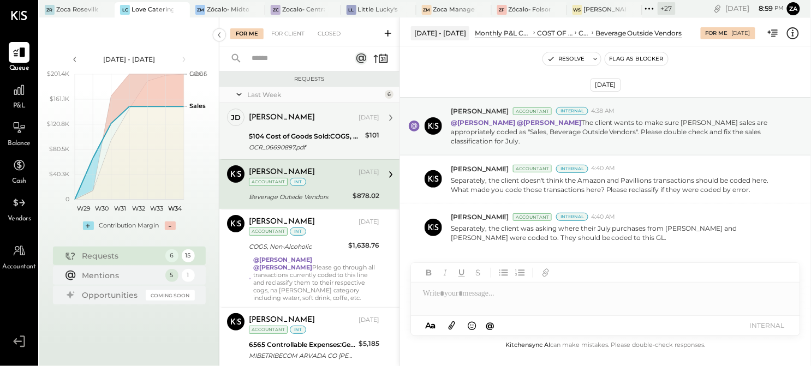
click at [302, 135] on div "5104 Cost of Goods Sold:COGS, Grocery" at bounding box center [305, 136] width 113 height 11
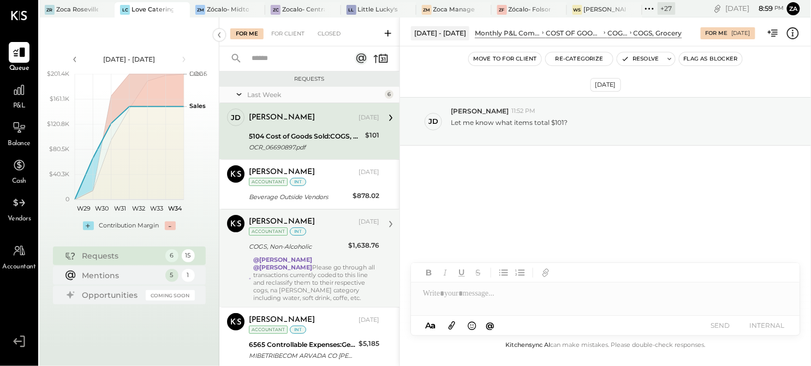
click at [310, 264] on strong "@[PERSON_NAME]" at bounding box center [282, 268] width 59 height 8
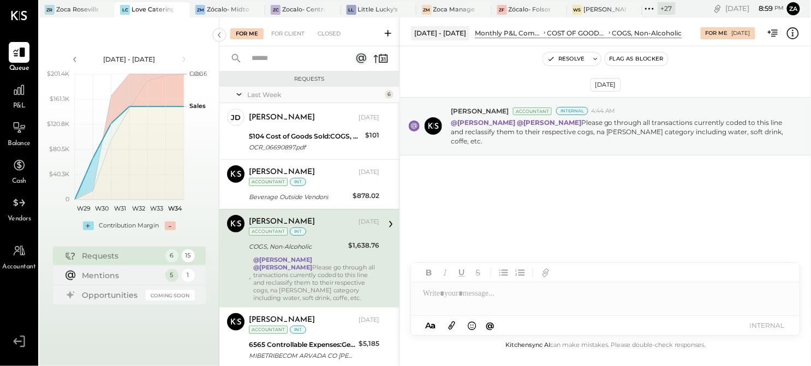
click at [557, 173] on div "[DATE] [PERSON_NAME] Accountant Internal 4:44 AM @[PERSON_NAME] @[PERSON_NAME] …" at bounding box center [605, 156] width 411 height 164
click at [584, 172] on div "[DATE] [PERSON_NAME] Accountant Internal 4:44 AM @[PERSON_NAME] @[PERSON_NAME] …" at bounding box center [605, 156] width 411 height 164
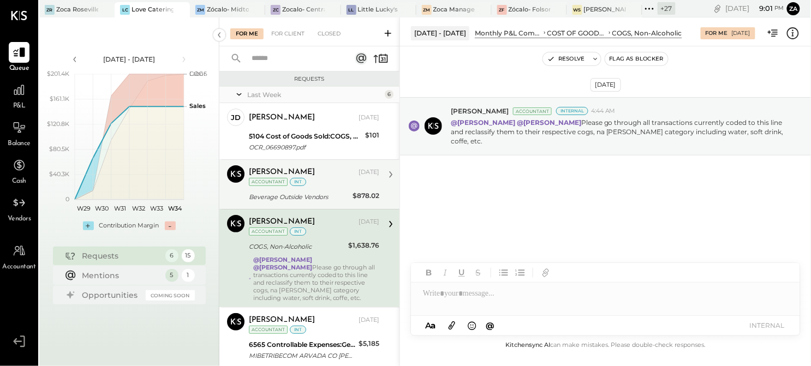
click at [315, 193] on div "Beverage Outside Vendors" at bounding box center [299, 197] width 100 height 11
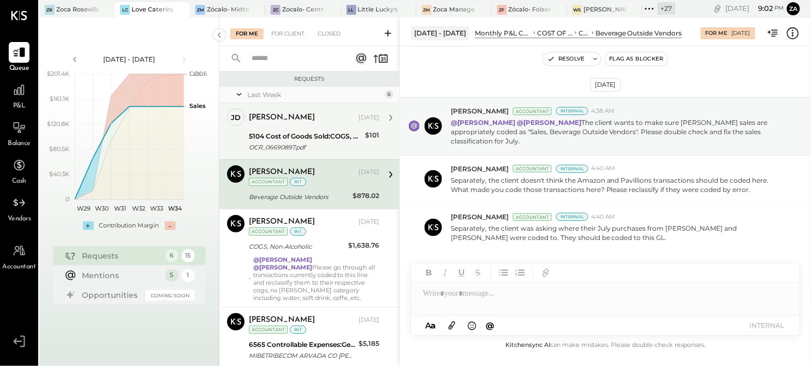
click at [285, 151] on div "OCR_06690897.pdf" at bounding box center [305, 147] width 113 height 11
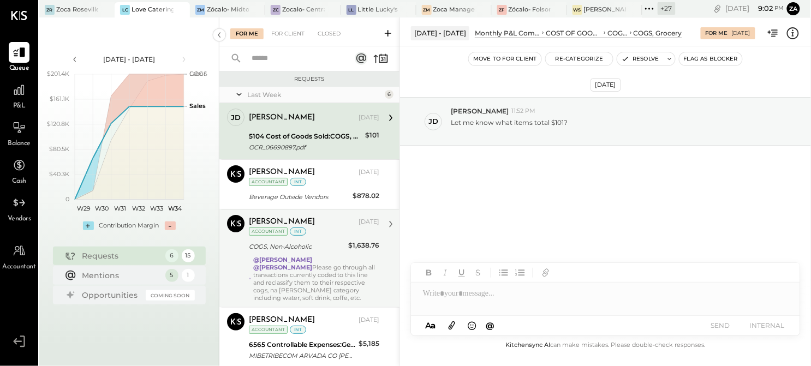
click at [306, 246] on div "COGS, Non-Alcoholic" at bounding box center [297, 246] width 96 height 11
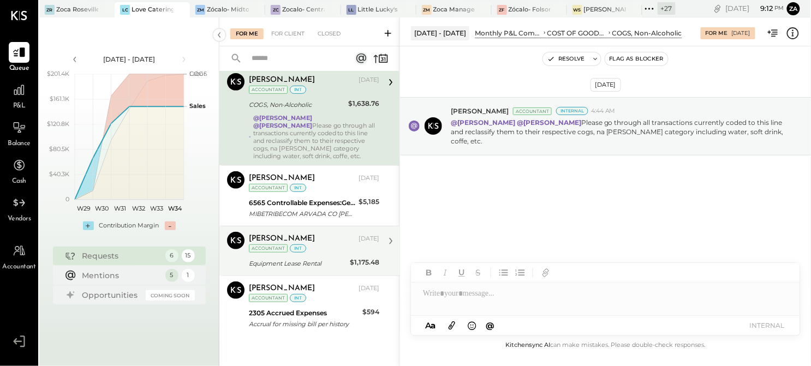
scroll to position [145, 0]
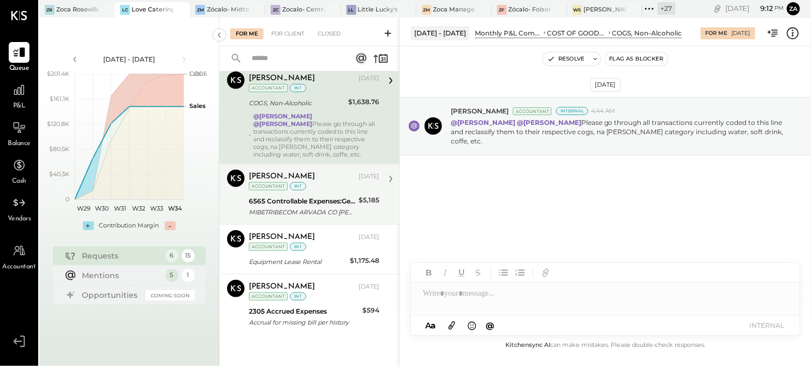
click at [274, 176] on div "[PERSON_NAME]" at bounding box center [282, 176] width 66 height 11
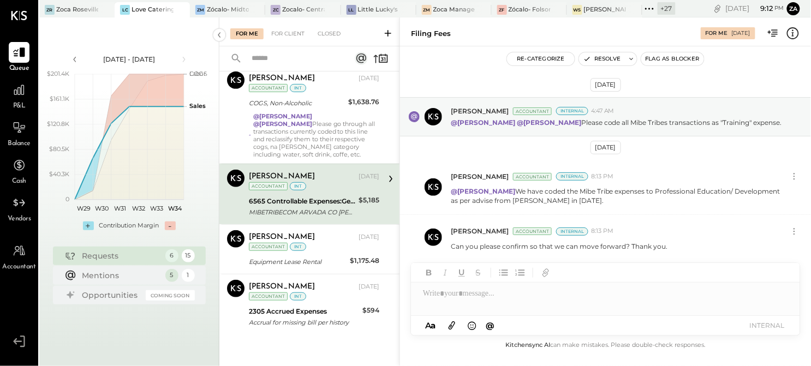
scroll to position [2, 0]
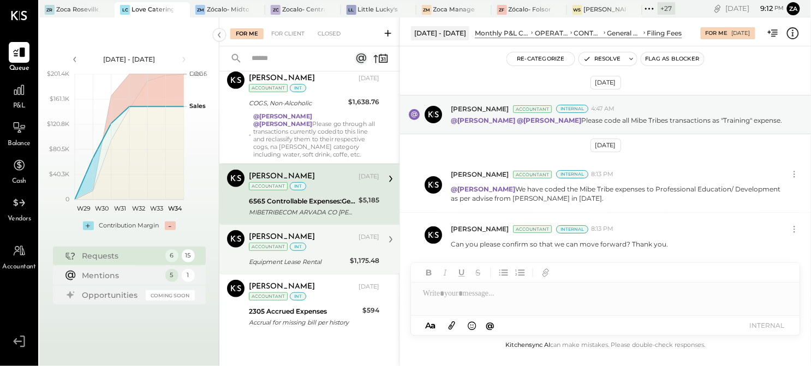
click at [308, 252] on div "[PERSON_NAME] [DATE] Accountant int Equipment Lease Rental $1,175.48 We have co…" at bounding box center [314, 249] width 130 height 38
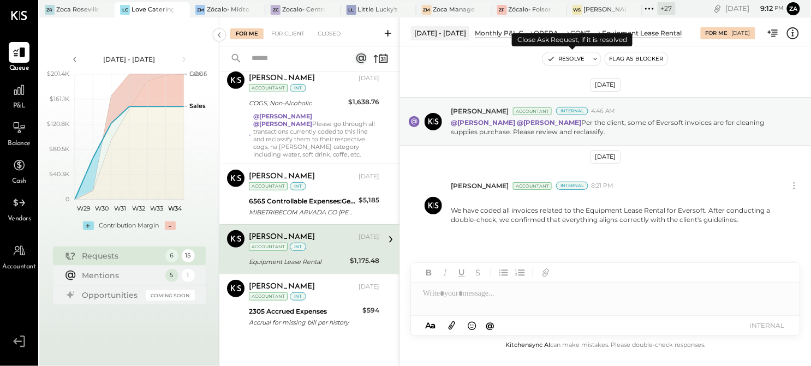
click at [554, 59] on icon "button" at bounding box center [551, 59] width 8 height 8
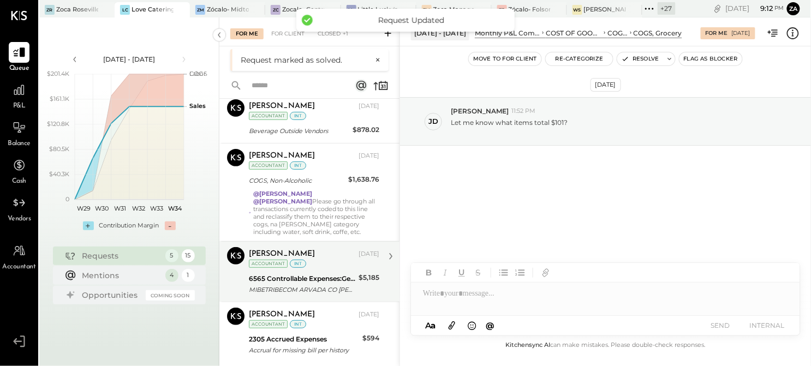
scroll to position [94, 0]
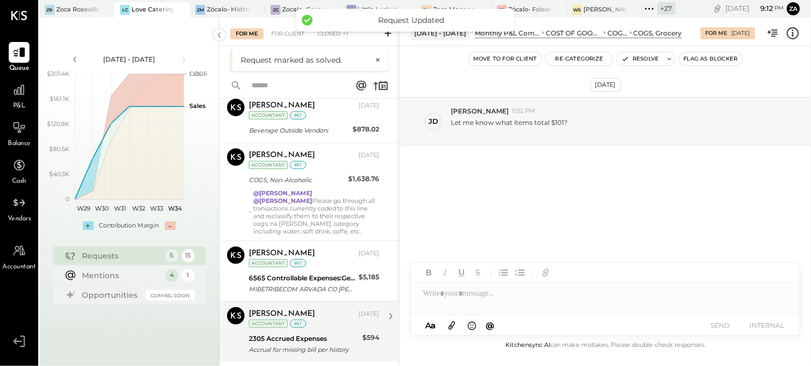
click at [315, 335] on div "2305 Accrued Expenses" at bounding box center [304, 338] width 110 height 11
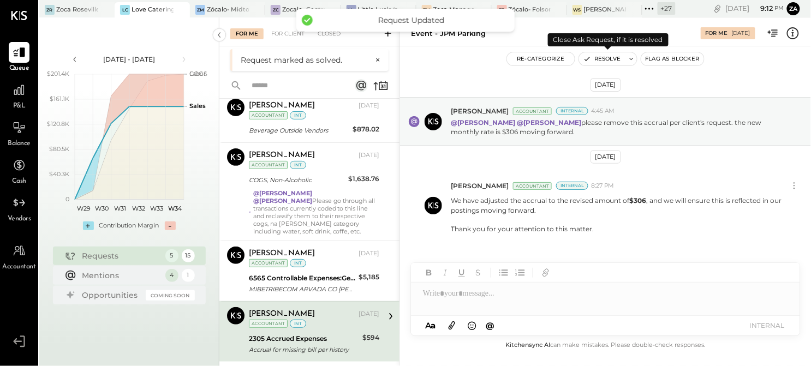
click at [597, 56] on button "Resolve" at bounding box center [602, 58] width 46 height 13
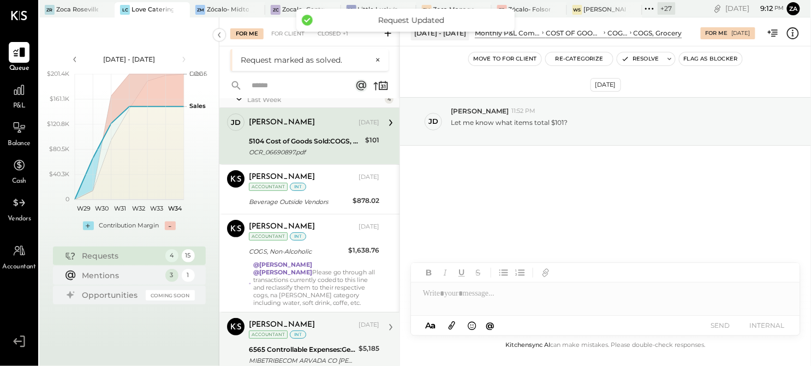
scroll to position [34, 0]
